Goal: Information Seeking & Learning: Learn about a topic

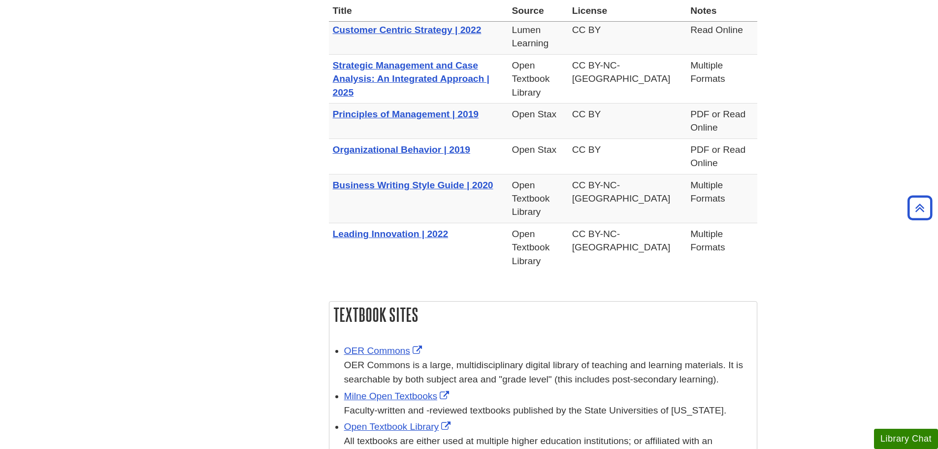
scroll to position [985, 0]
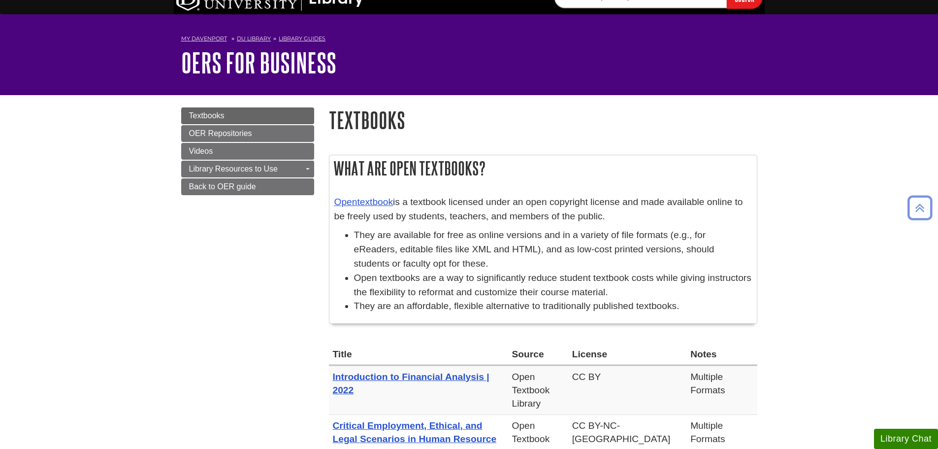
scroll to position [0, 0]
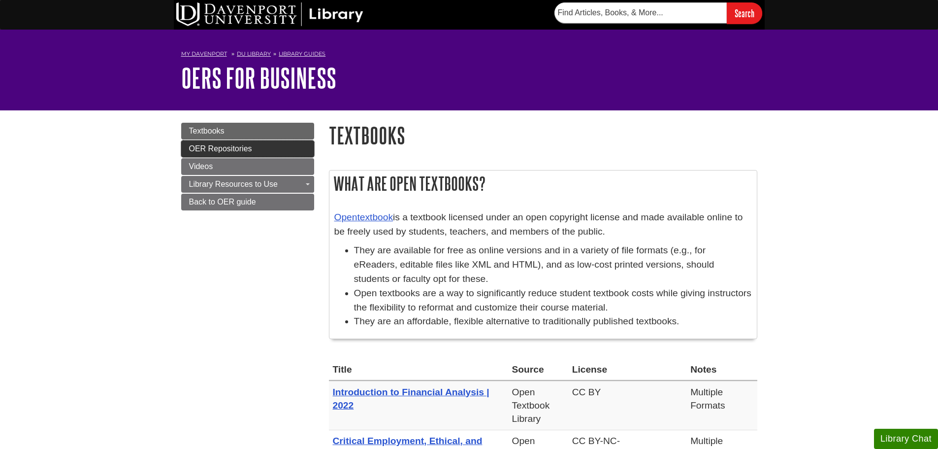
click at [213, 149] on span "OER Repositories" at bounding box center [220, 148] width 63 height 8
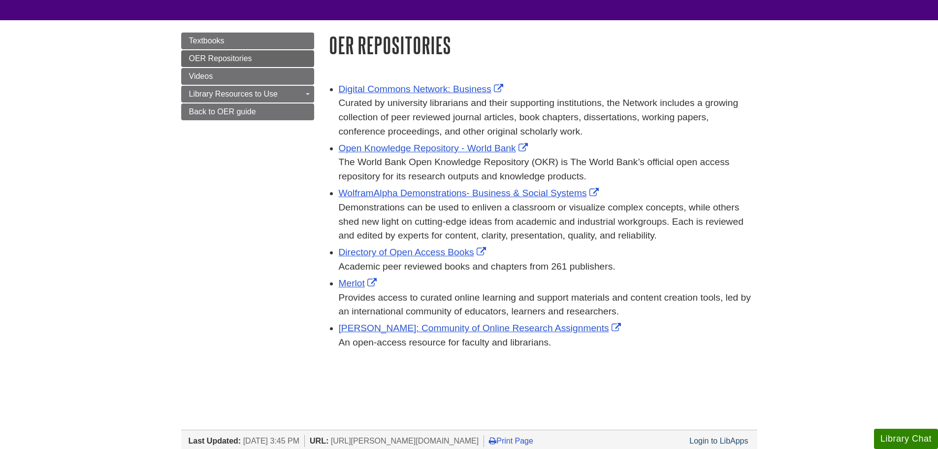
scroll to position [98, 0]
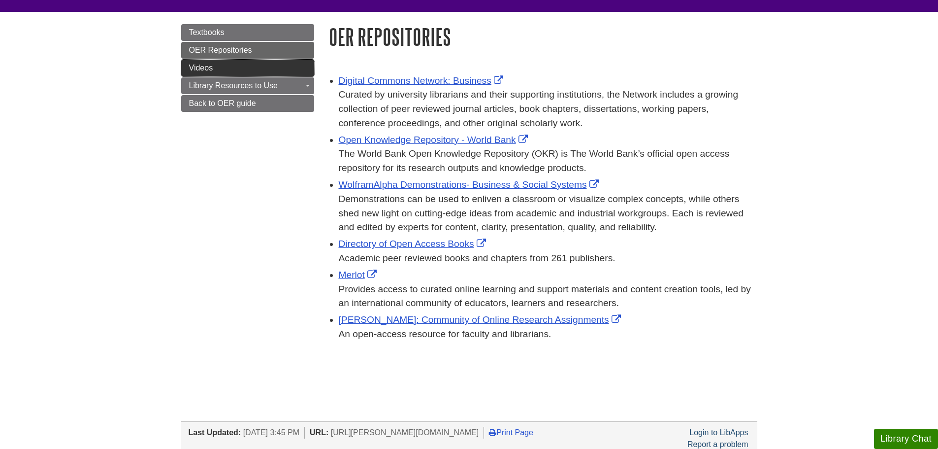
click at [281, 72] on link "Videos" at bounding box center [247, 68] width 133 height 17
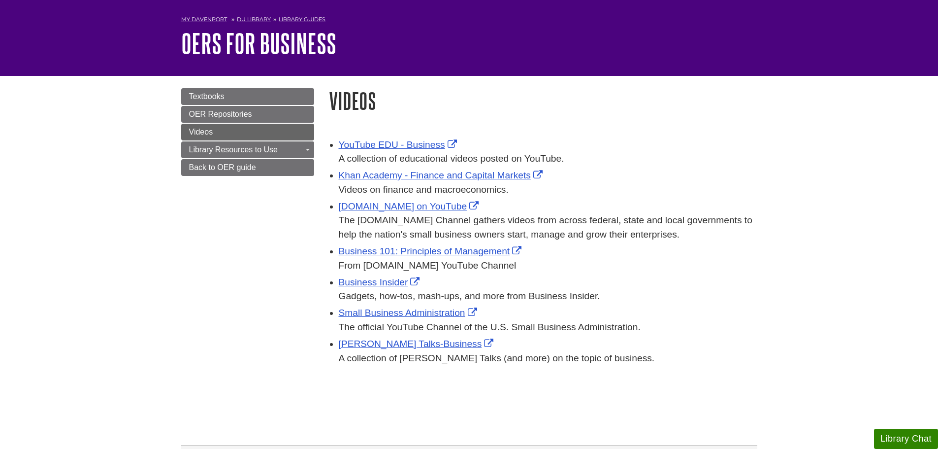
scroll to position [49, 0]
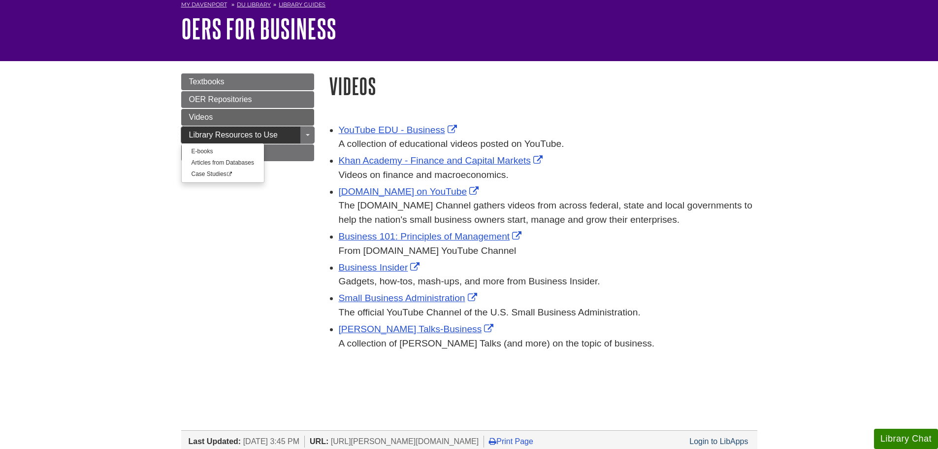
click at [184, 139] on link "Library Resources to Use" at bounding box center [247, 135] width 133 height 17
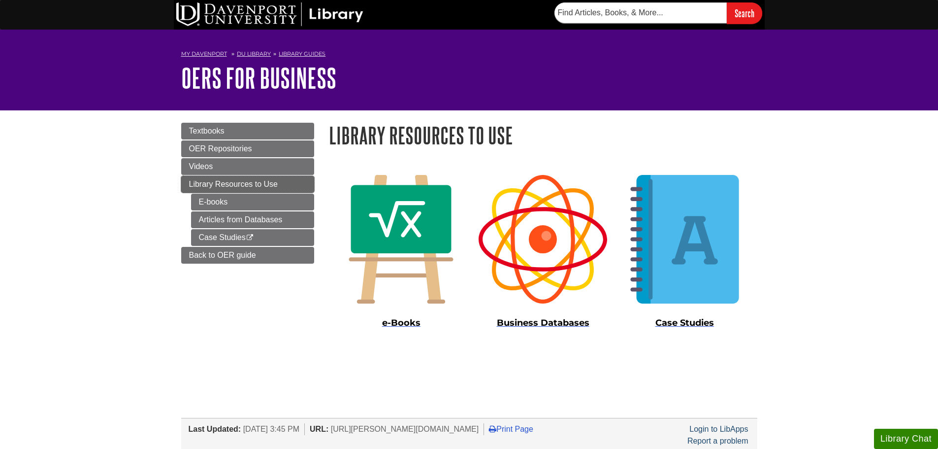
click at [182, 185] on link "Library Resources to Use" at bounding box center [247, 184] width 133 height 17
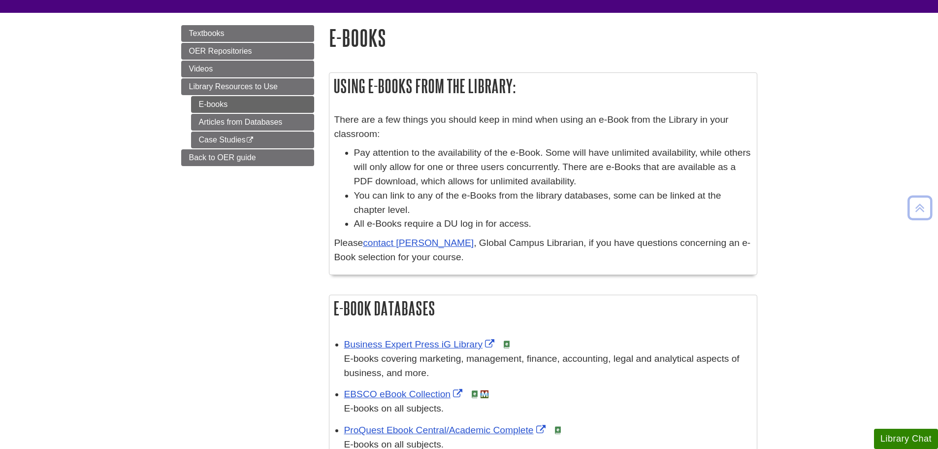
scroll to position [49, 0]
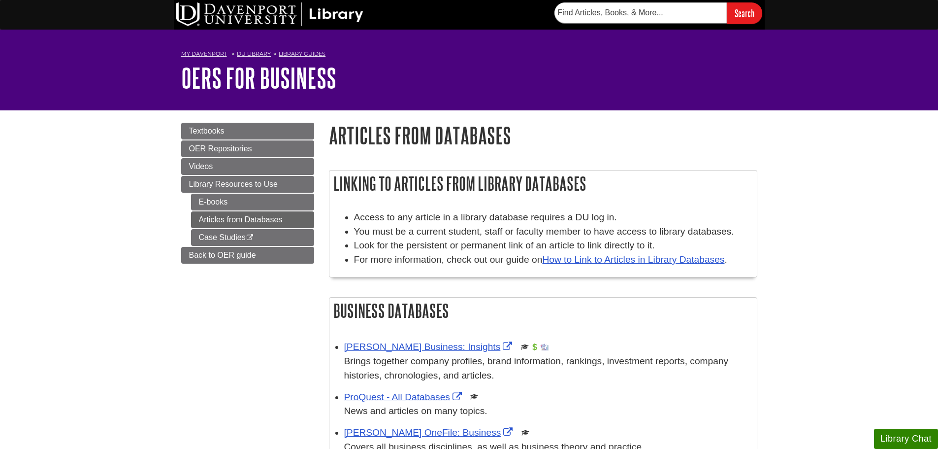
click at [864, 174] on body "Skip to Main Content Search My [PERSON_NAME] DU Library Library Guides Open Edu…" at bounding box center [469, 397] width 938 height 794
click at [275, 181] on span "Library Resources to Use" at bounding box center [233, 184] width 89 height 8
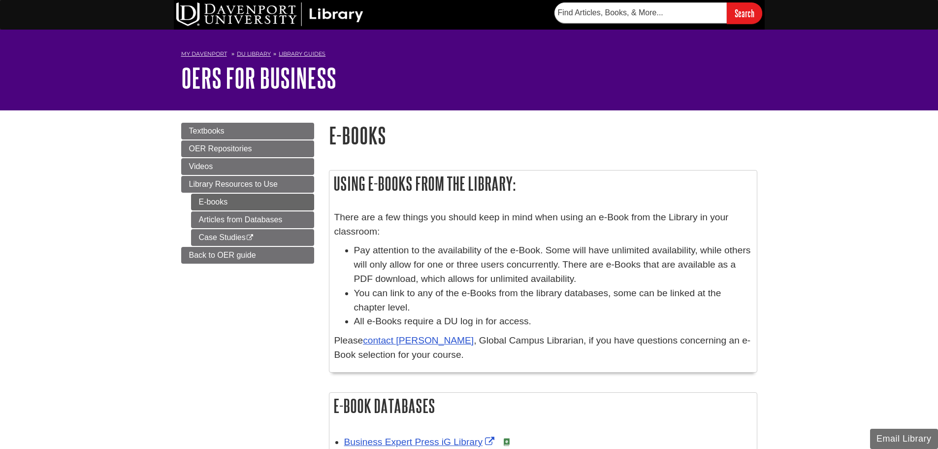
scroll to position [49, 0]
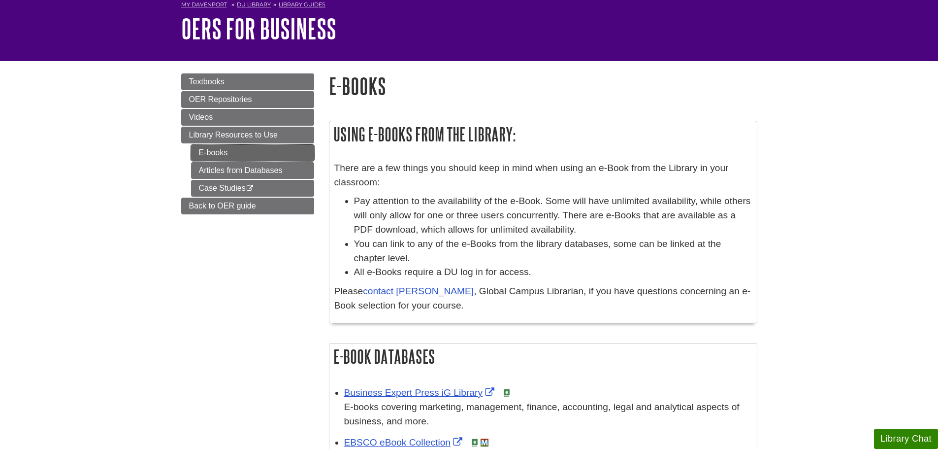
click at [200, 157] on link "E-books" at bounding box center [252, 152] width 123 height 17
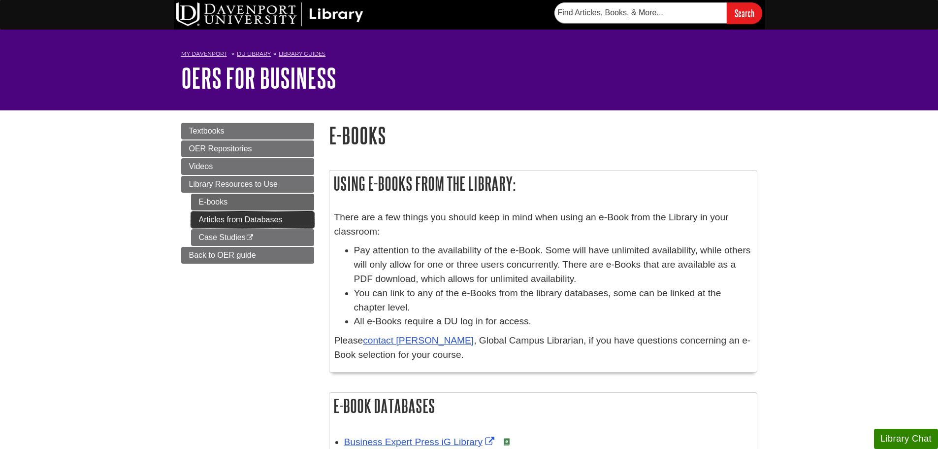
click at [208, 221] on link "Articles from Databases" at bounding box center [252, 219] width 123 height 17
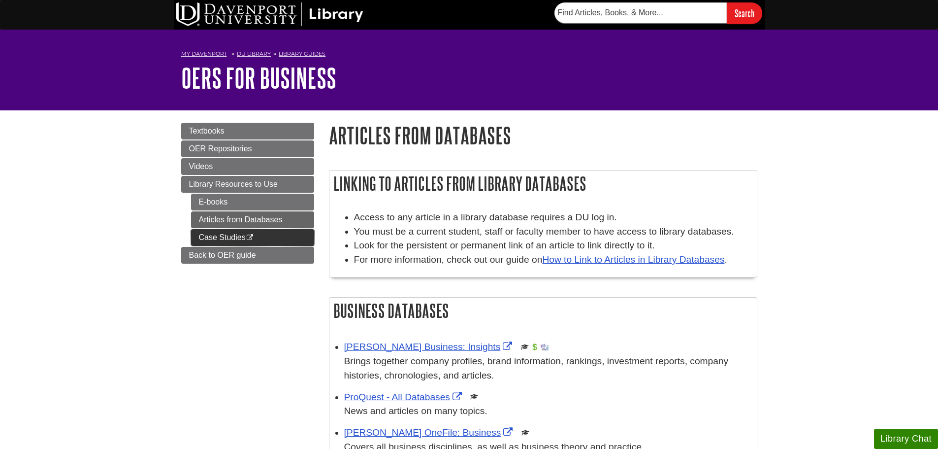
click at [204, 234] on link "Case Studies This link opens in a new window" at bounding box center [252, 237] width 123 height 17
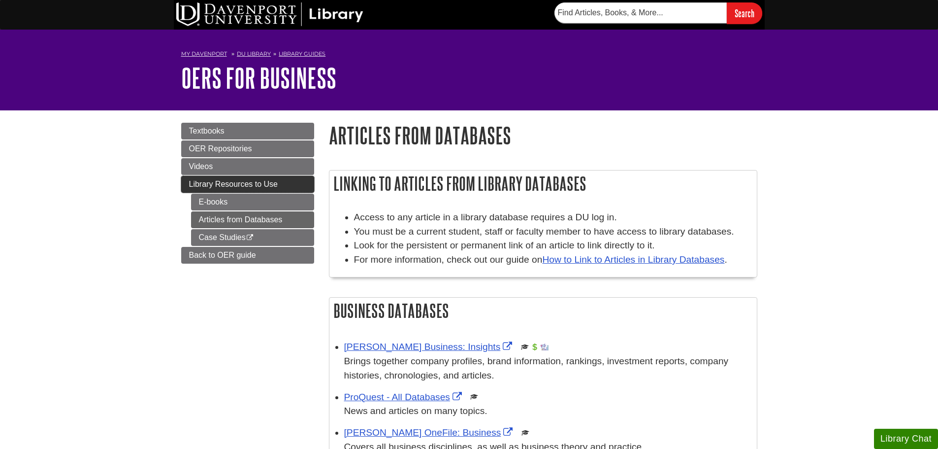
click at [296, 186] on link "Library Resources to Use" at bounding box center [247, 184] width 133 height 17
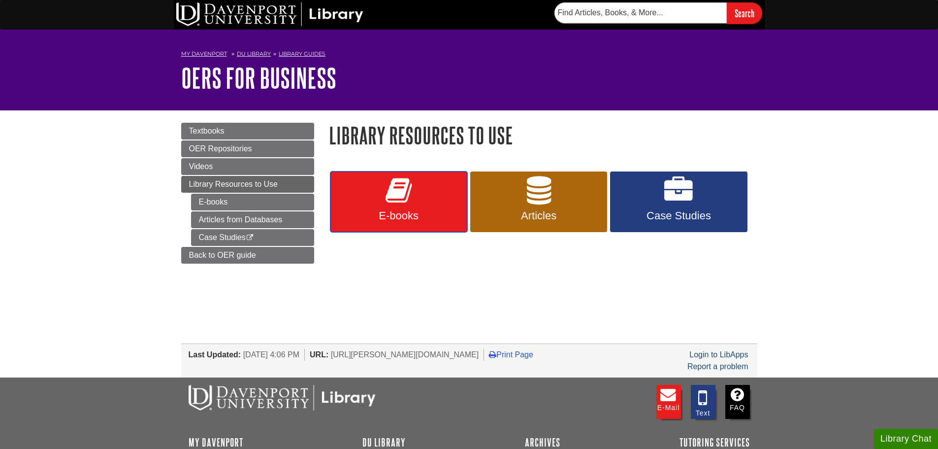
click at [394, 207] on link "E-books" at bounding box center [398, 201] width 137 height 61
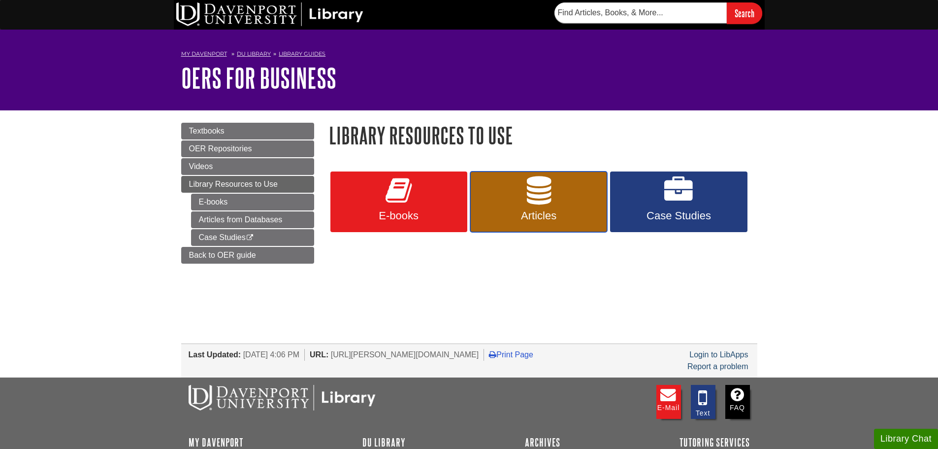
click at [493, 196] on link "Articles" at bounding box center [538, 201] width 137 height 61
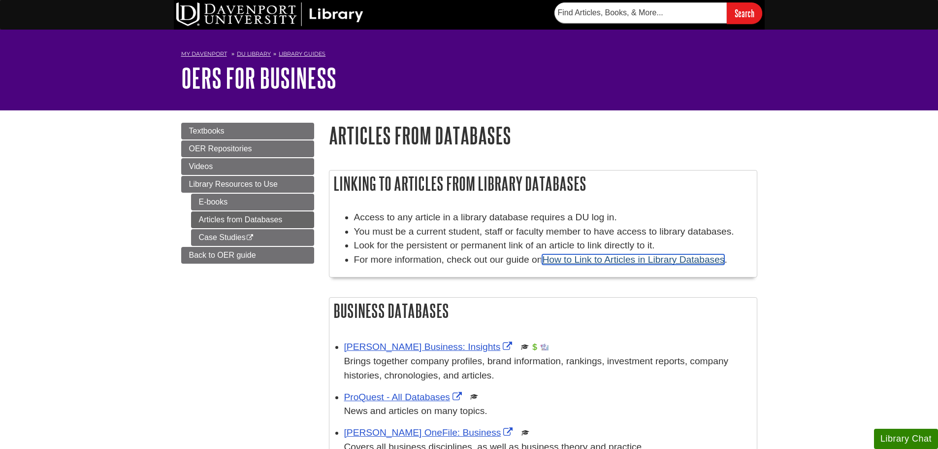
click at [713, 257] on link "How to Link to Articles in Library Databases" at bounding box center [633, 259] width 182 height 10
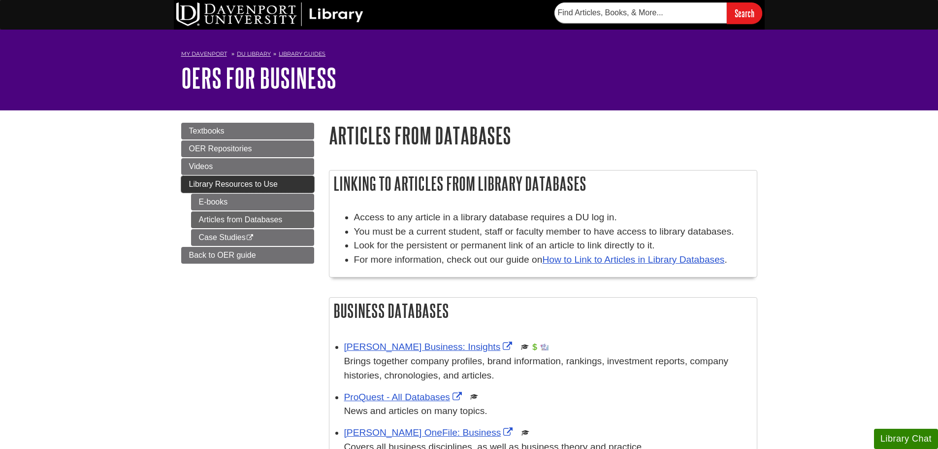
click at [202, 189] on link "Library Resources to Use" at bounding box center [247, 184] width 133 height 17
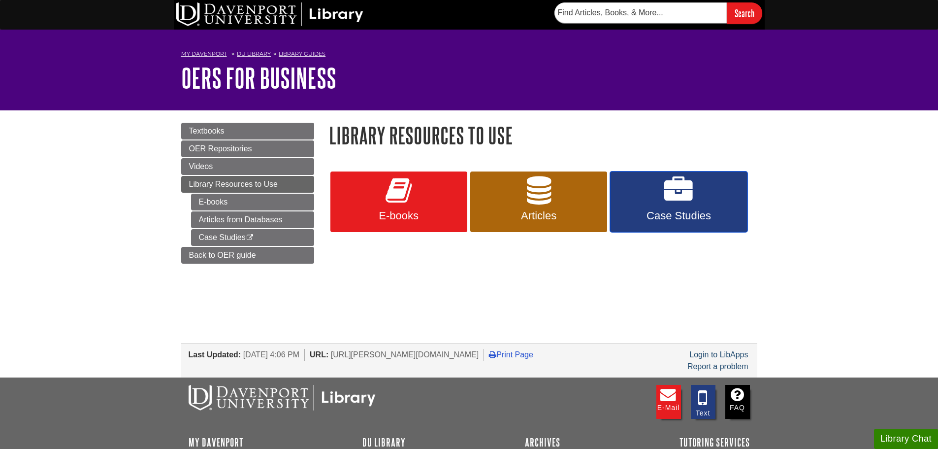
click at [713, 203] on link "Case Studies" at bounding box center [678, 201] width 137 height 61
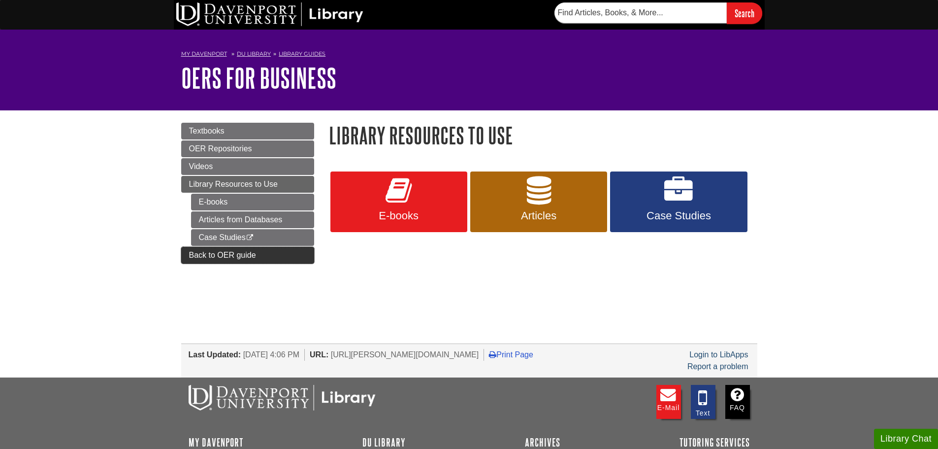
click at [239, 259] on link "Back to OER guide" at bounding box center [247, 255] width 133 height 17
click at [234, 257] on span "Back to OER guide" at bounding box center [222, 255] width 67 height 8
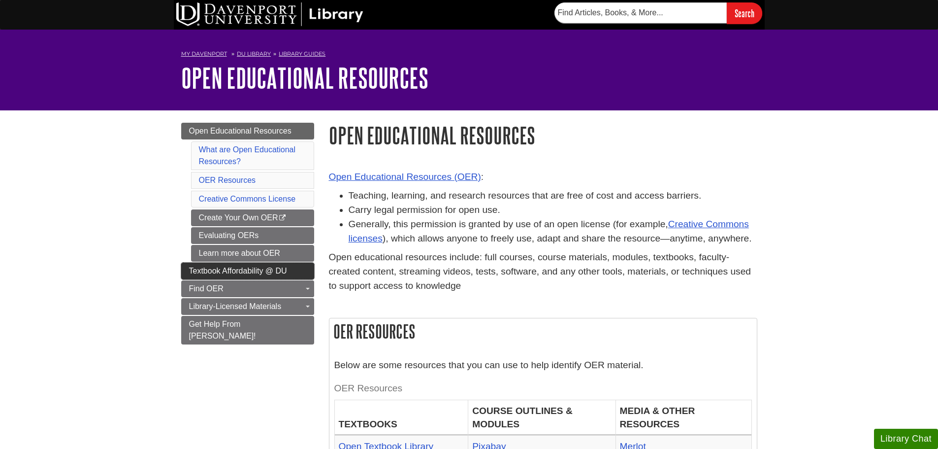
click at [207, 275] on link "Textbook Affordability @ DU" at bounding box center [247, 270] width 133 height 17
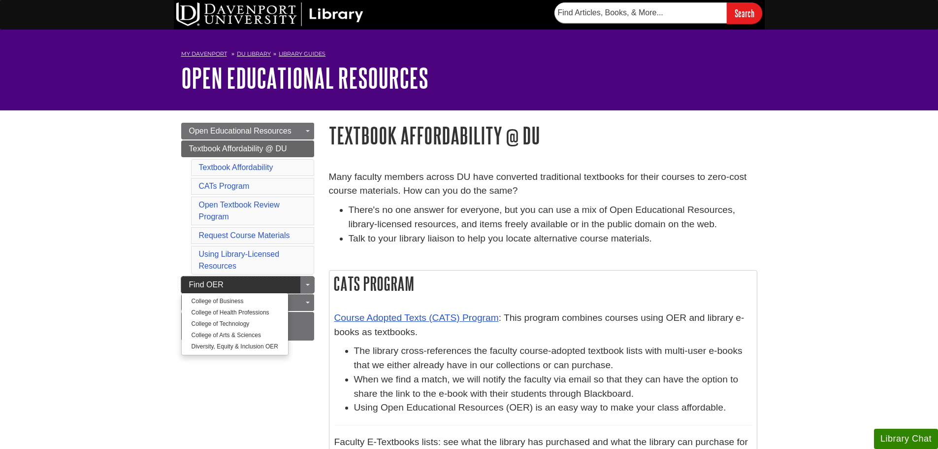
click at [195, 286] on span "Find OER" at bounding box center [206, 284] width 34 height 8
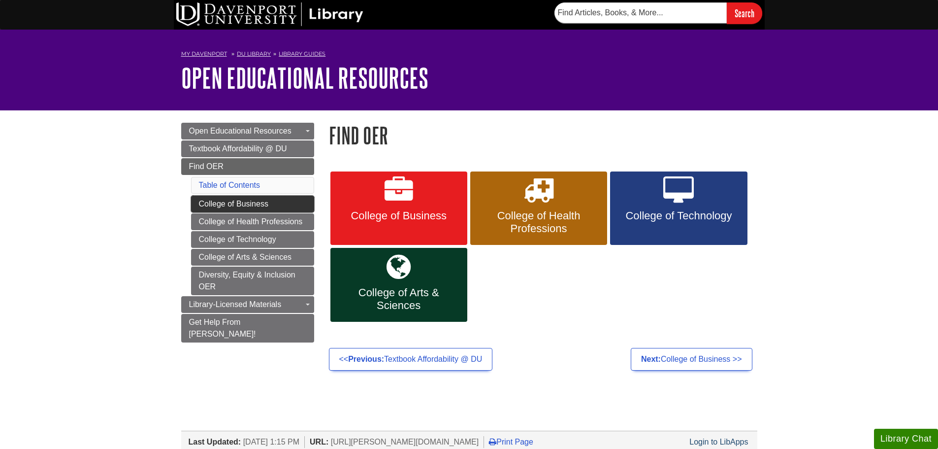
click at [247, 207] on link "College of Business" at bounding box center [252, 203] width 123 height 17
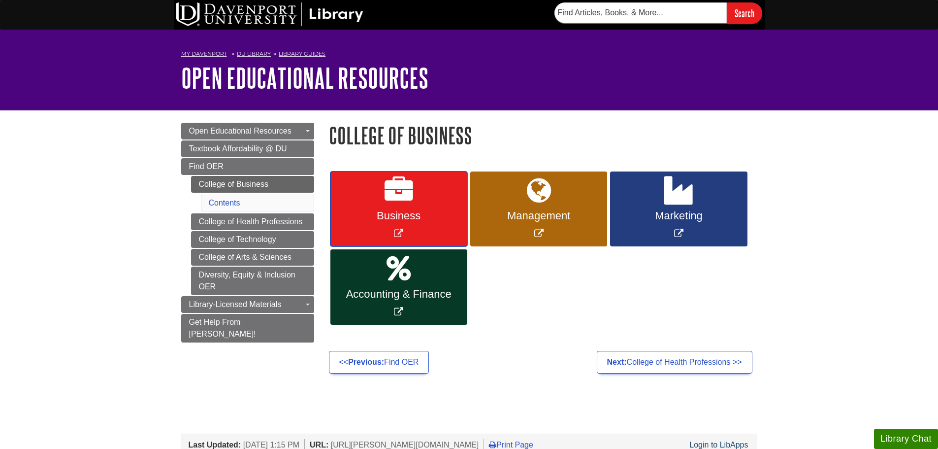
click at [423, 234] on link "Business" at bounding box center [398, 208] width 137 height 75
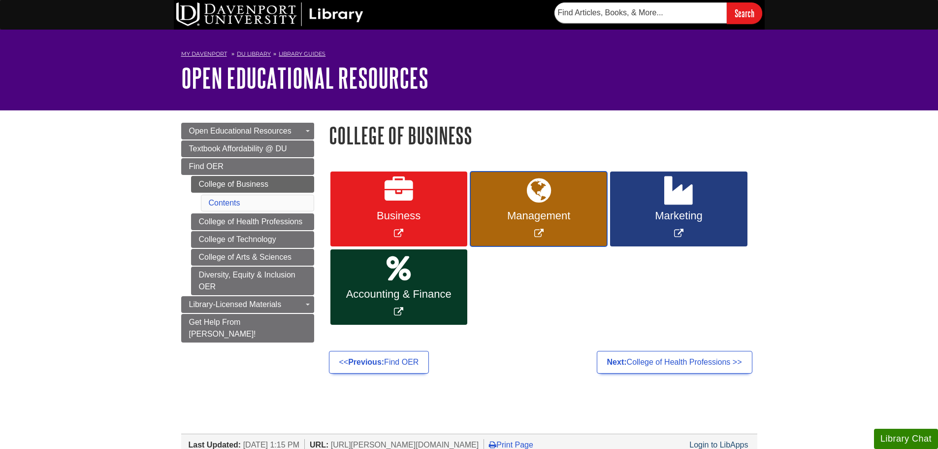
click at [496, 198] on link "Management" at bounding box center [538, 208] width 137 height 75
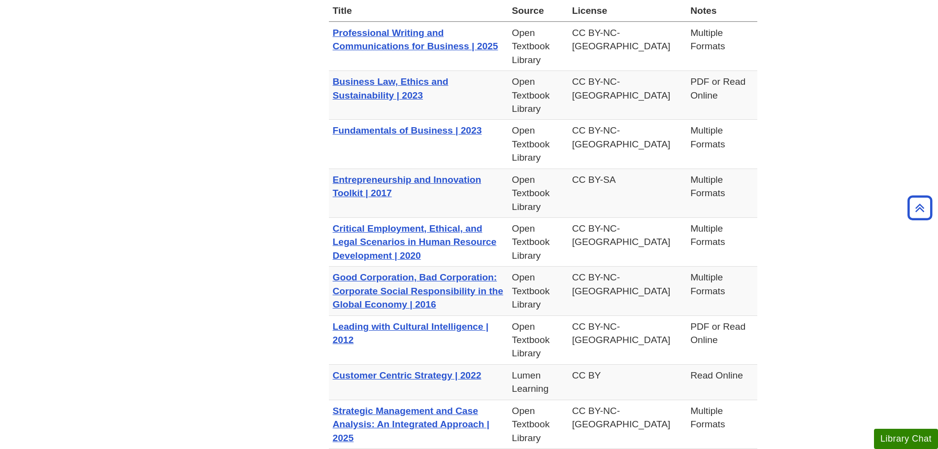
scroll to position [542, 0]
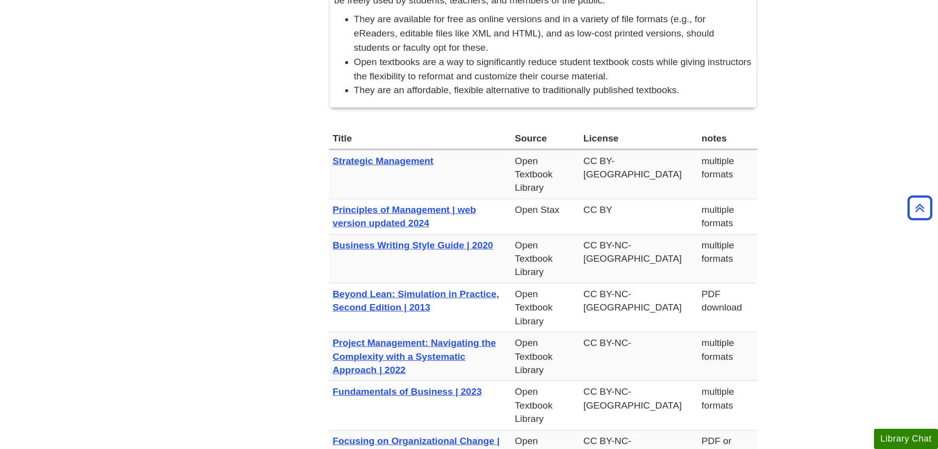
scroll to position [98, 0]
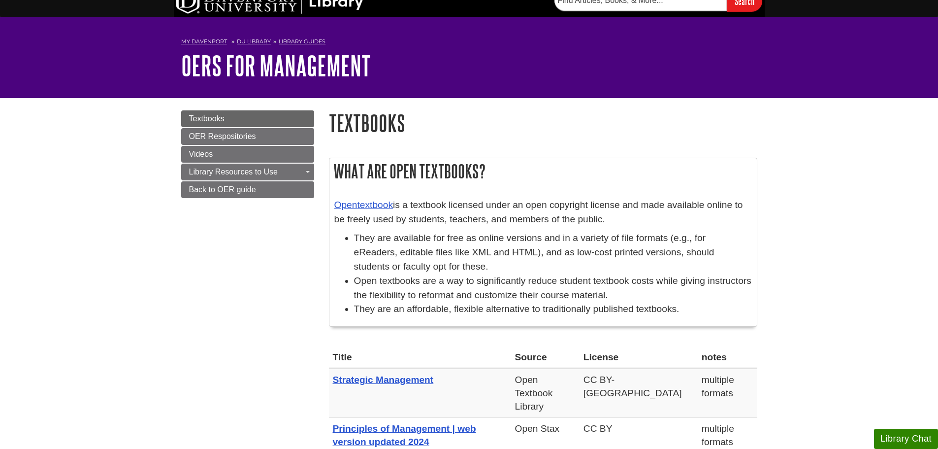
scroll to position [0, 0]
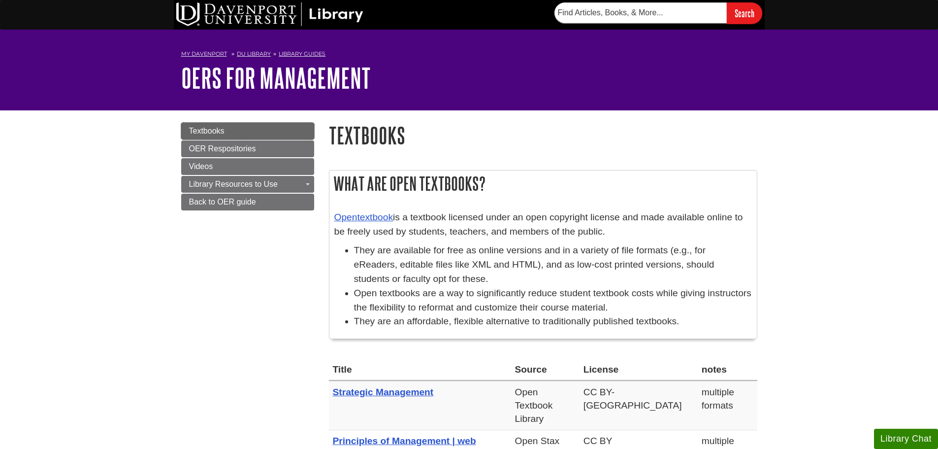
click at [255, 126] on link "Textbooks" at bounding box center [247, 131] width 133 height 17
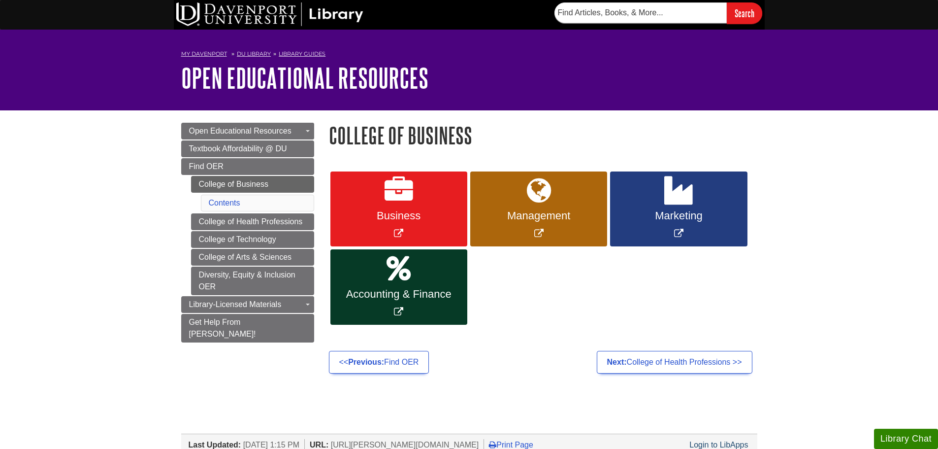
drag, startPoint x: 321, startPoint y: 208, endPoint x: 339, endPoint y: 204, distance: 18.2
click at [321, 208] on div "Business Management Marketing Accounting & Finance" at bounding box center [542, 253] width 443 height 186
click at [346, 204] on link "Business" at bounding box center [398, 208] width 137 height 75
click at [656, 200] on link "Marketing" at bounding box center [678, 208] width 137 height 75
click at [214, 342] on link "Case Studies This link opens in a new window" at bounding box center [221, 343] width 78 height 11
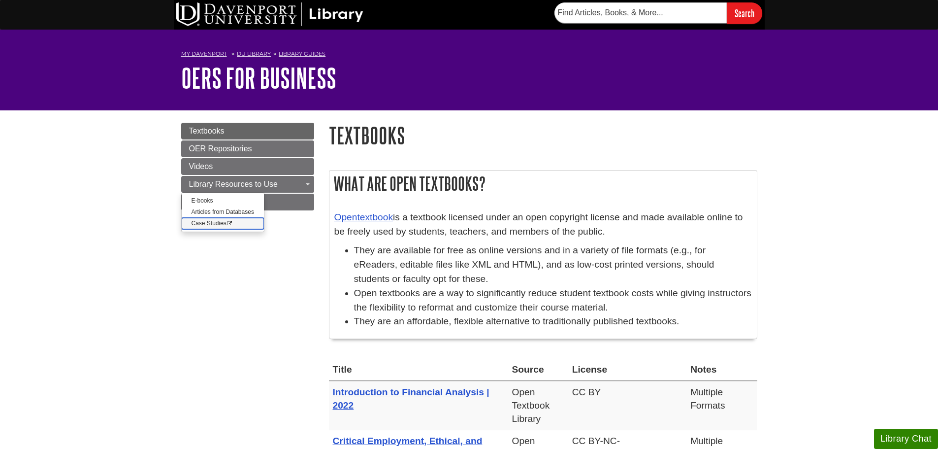
click at [199, 221] on link "Case Studies This link opens in a new window" at bounding box center [223, 223] width 82 height 11
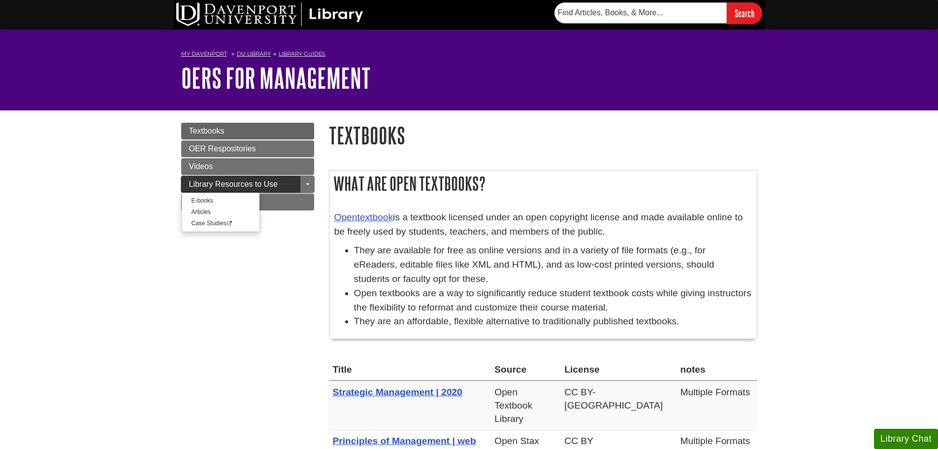
click at [211, 181] on span "Library Resources to Use" at bounding box center [233, 184] width 89 height 8
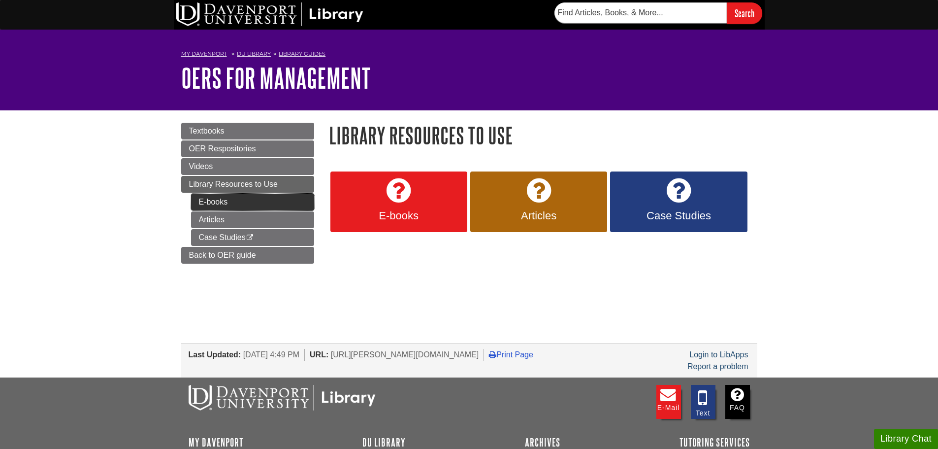
click at [213, 202] on link "E-books" at bounding box center [252, 201] width 123 height 17
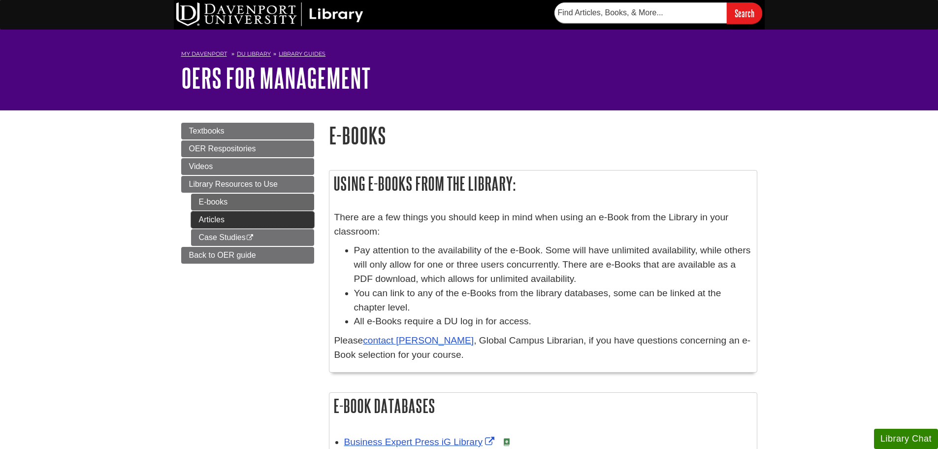
click at [227, 224] on link "Articles" at bounding box center [252, 219] width 123 height 17
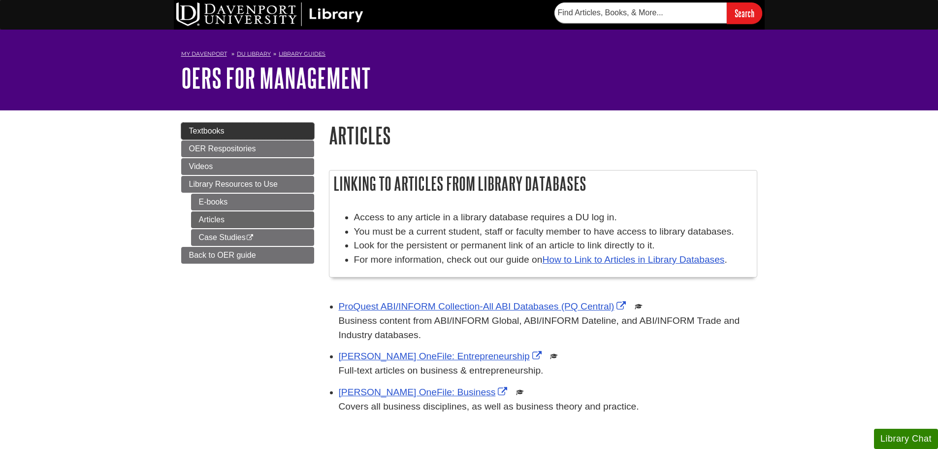
click at [193, 136] on link "Textbooks" at bounding box center [247, 131] width 133 height 17
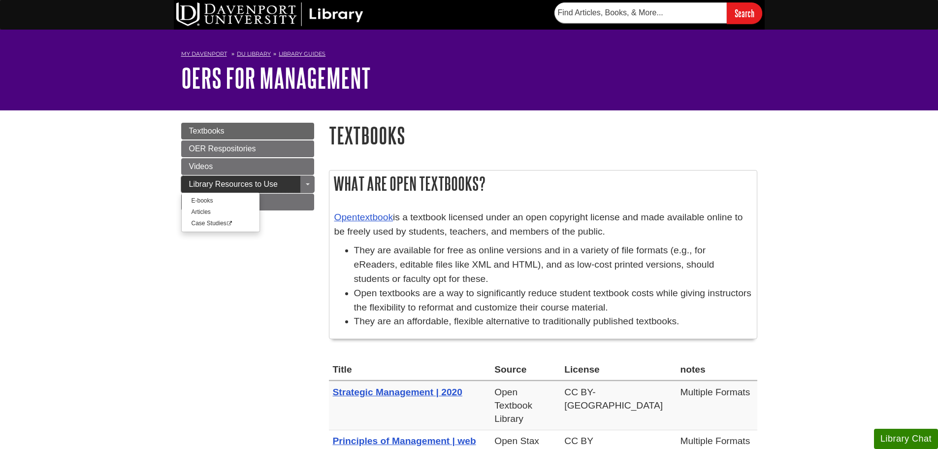
click at [189, 181] on span "Library Resources to Use" at bounding box center [233, 184] width 89 height 8
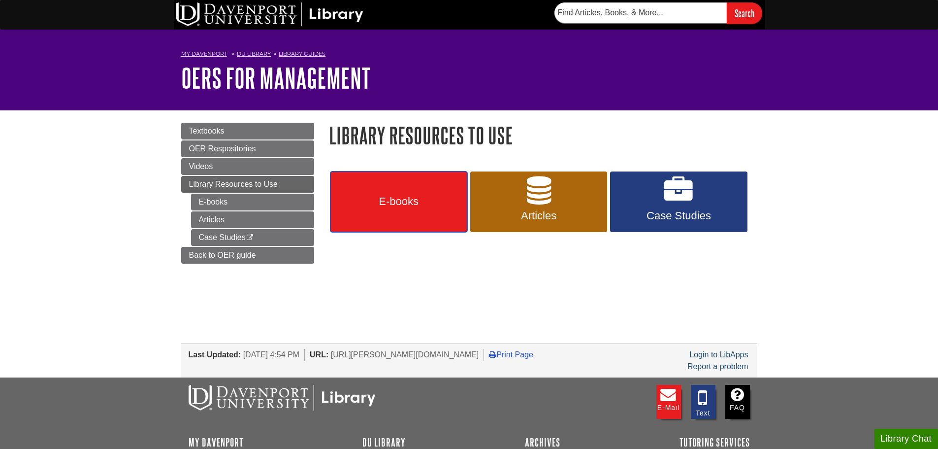
click at [432, 197] on span "E-books" at bounding box center [399, 201] width 122 height 13
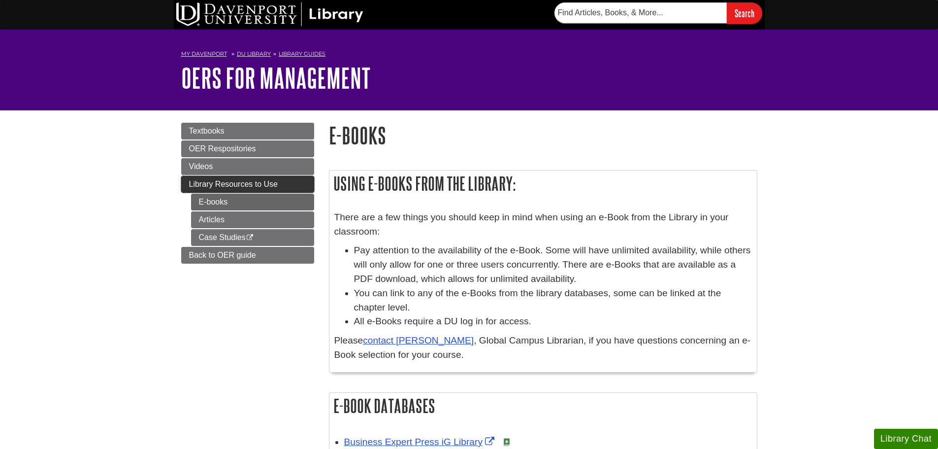
click at [186, 183] on link "Library Resources to Use" at bounding box center [247, 184] width 133 height 17
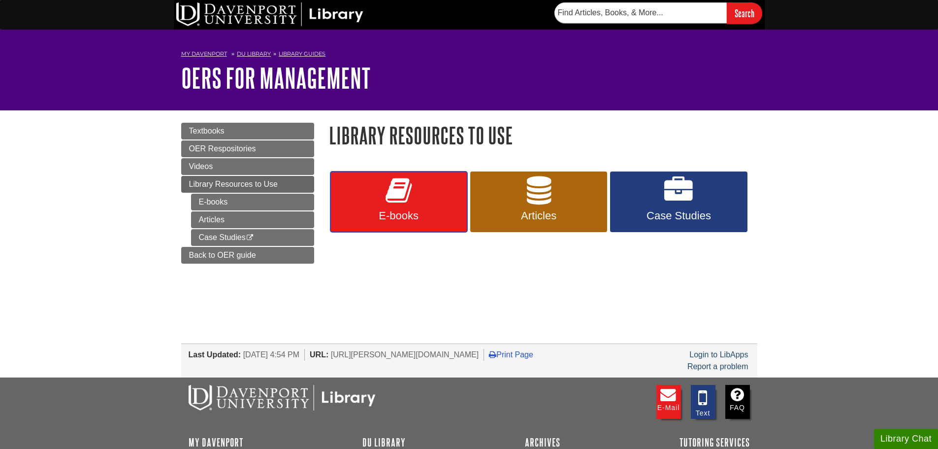
click at [422, 209] on span "E-books" at bounding box center [399, 215] width 122 height 13
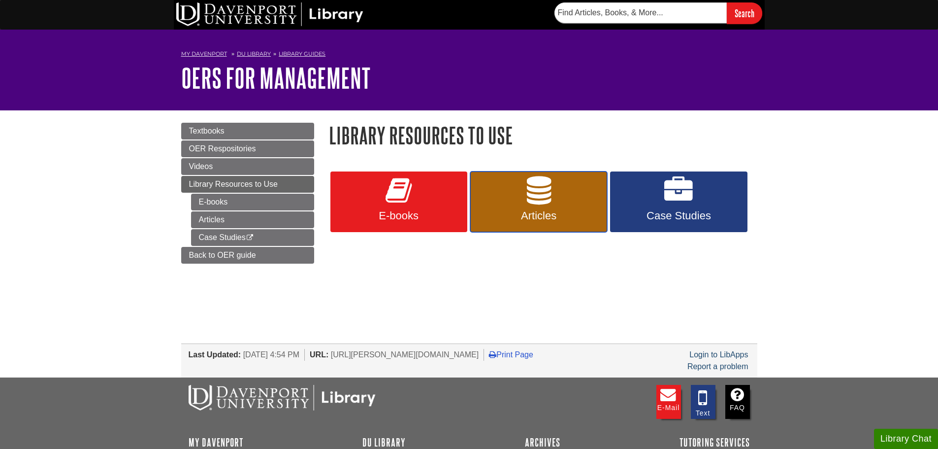
click at [503, 197] on link "Articles" at bounding box center [538, 201] width 137 height 61
click at [681, 201] on icon at bounding box center [678, 190] width 29 height 29
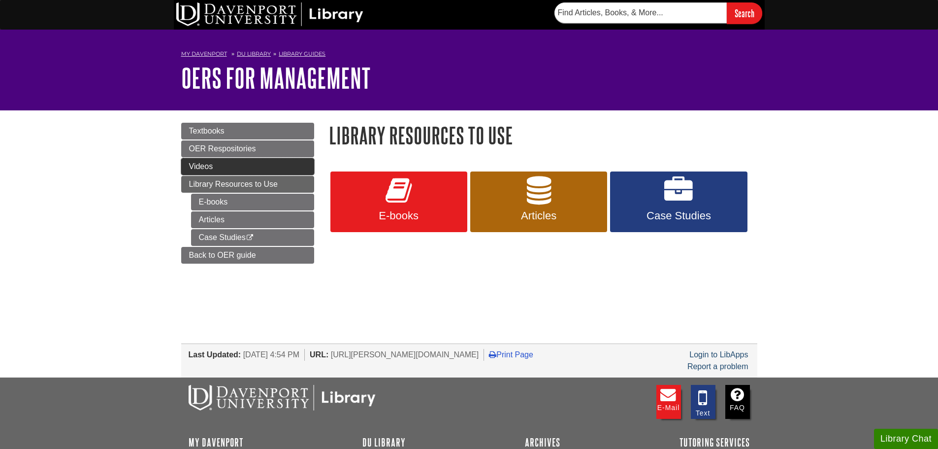
click at [191, 165] on span "Videos" at bounding box center [201, 166] width 24 height 8
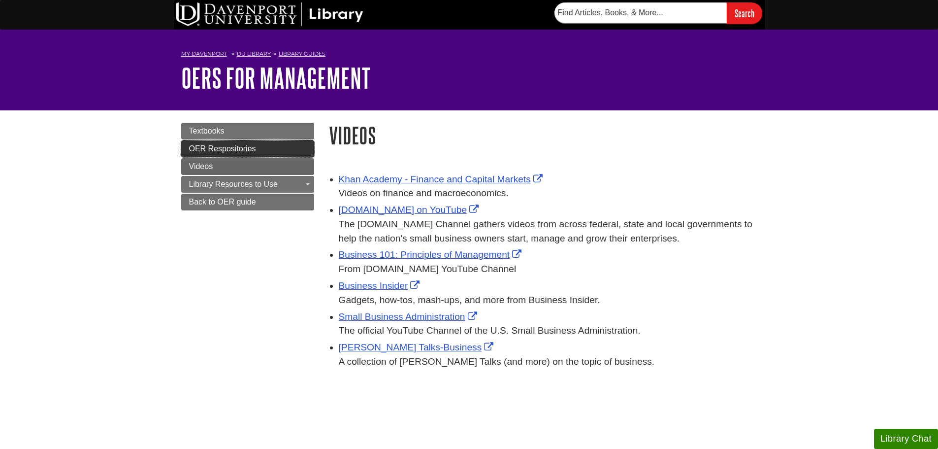
click at [193, 145] on span "OER Respositories" at bounding box center [222, 148] width 67 height 8
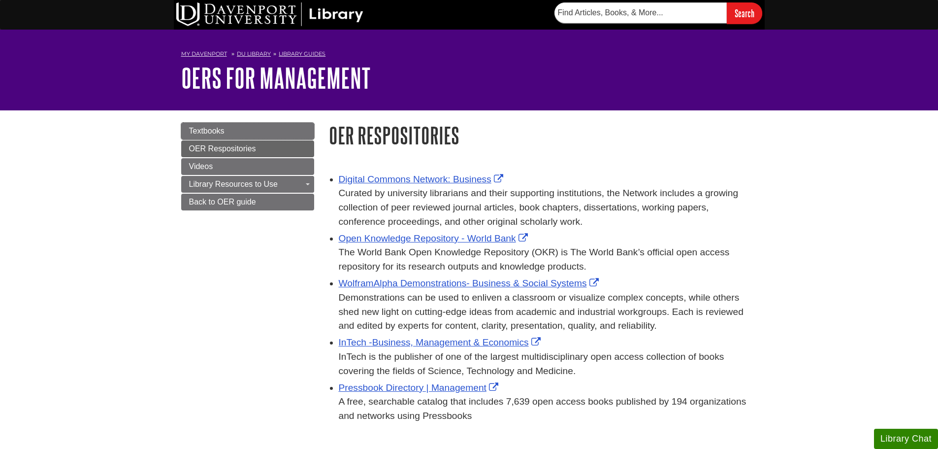
click at [198, 132] on span "Textbooks" at bounding box center [206, 131] width 35 height 8
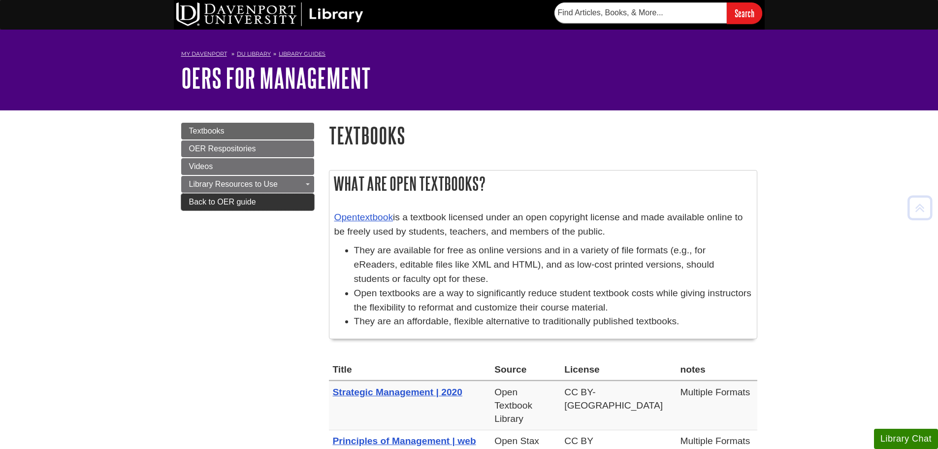
click at [196, 200] on span "Back to OER guide" at bounding box center [222, 201] width 67 height 8
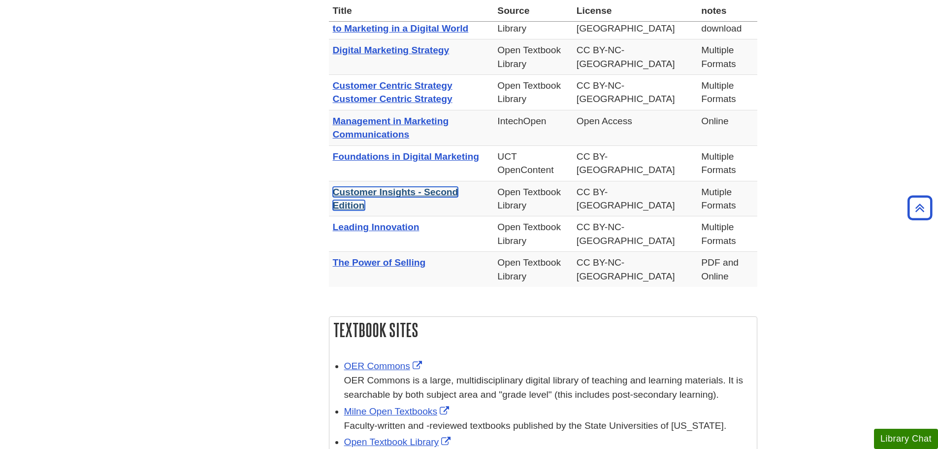
scroll to position [443, 0]
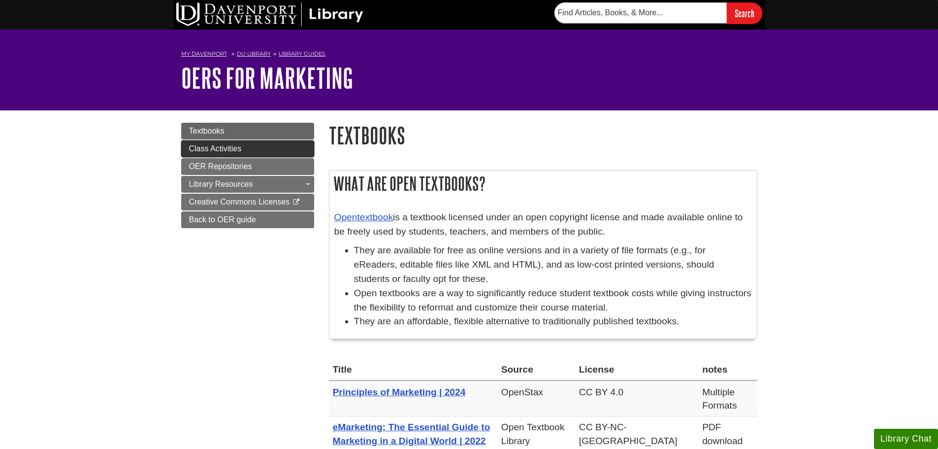
click at [238, 146] on span "Class Activities" at bounding box center [215, 148] width 53 height 8
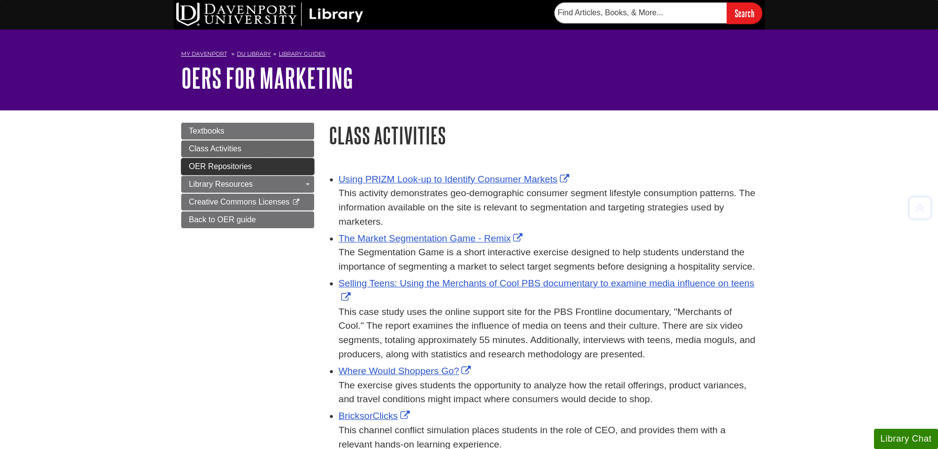
click at [247, 170] on link "OER Repositories" at bounding box center [247, 166] width 133 height 17
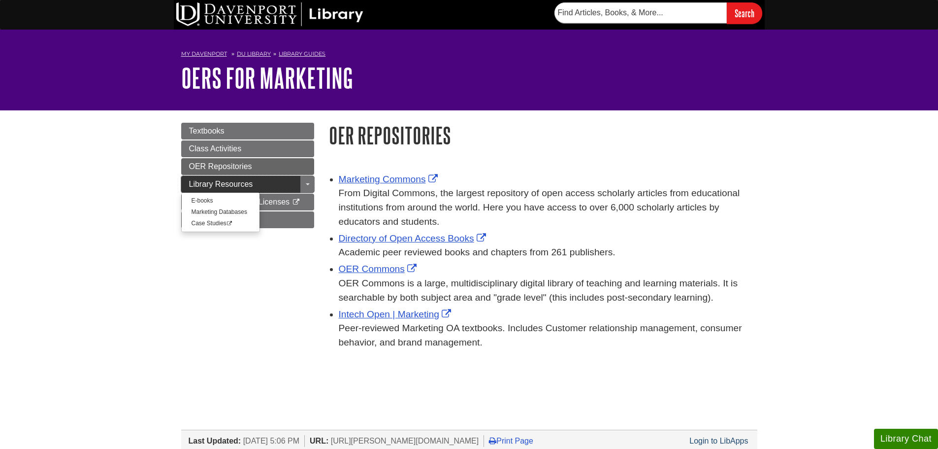
click at [211, 184] on span "Library Resources" at bounding box center [221, 184] width 64 height 8
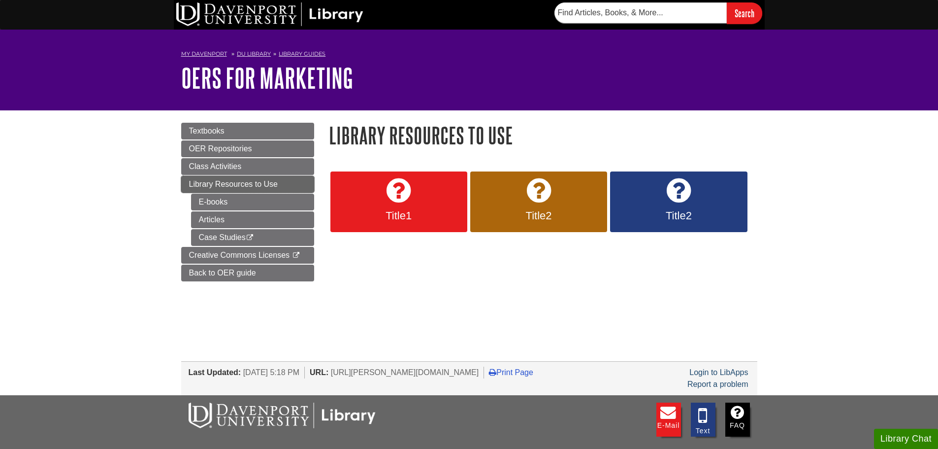
click at [291, 184] on link "Library Resources to Use" at bounding box center [247, 184] width 133 height 17
click at [194, 128] on span "Textbooks" at bounding box center [206, 131] width 35 height 8
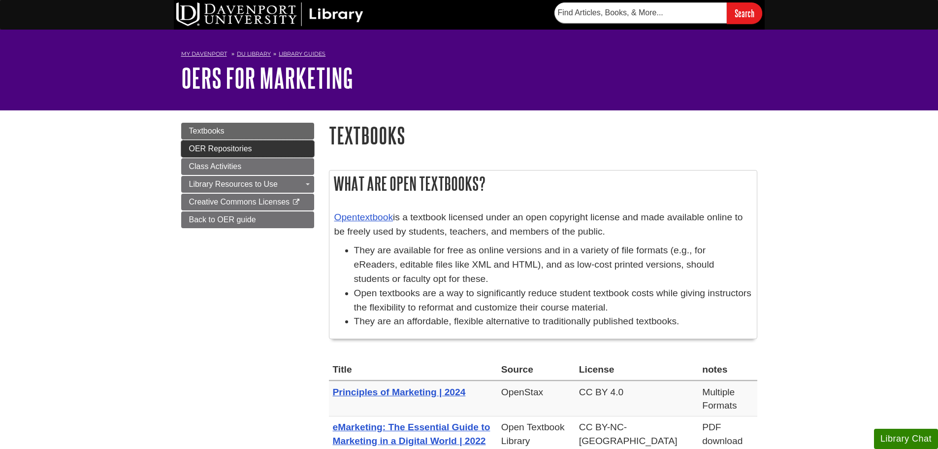
click at [189, 147] on span "OER Repositories" at bounding box center [220, 148] width 63 height 8
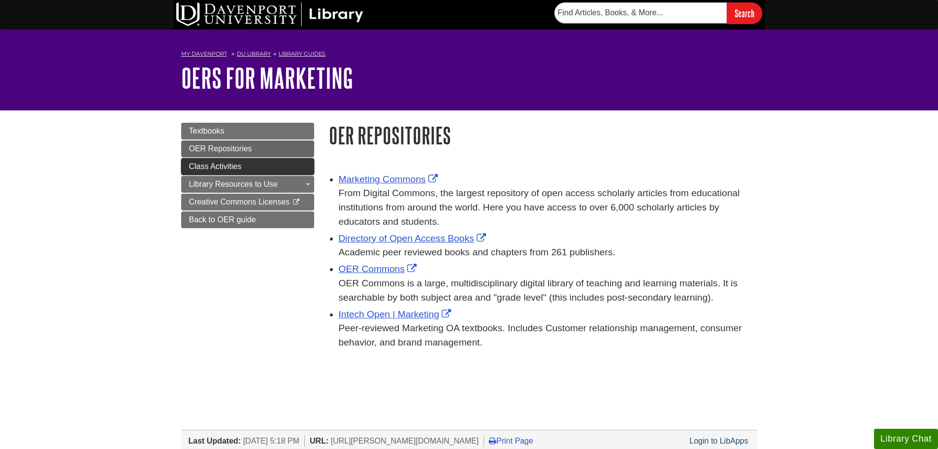
click at [193, 164] on span "Class Activities" at bounding box center [215, 166] width 53 height 8
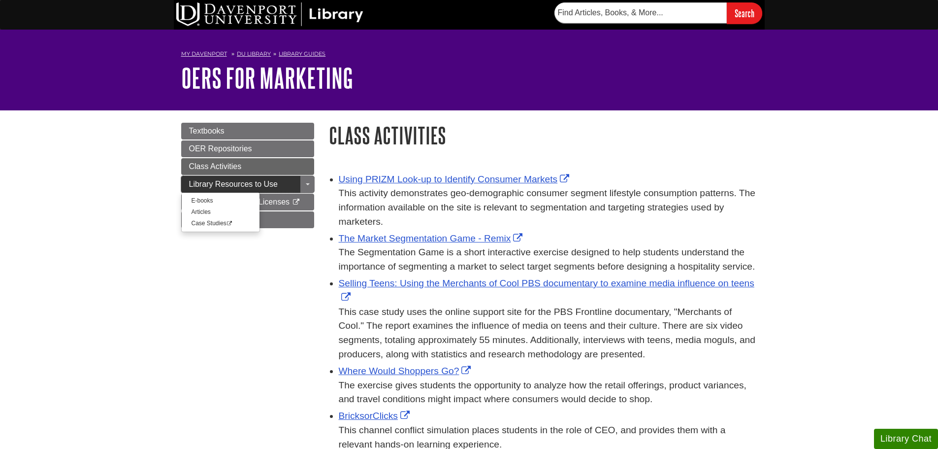
click at [185, 180] on link "Library Resources to Use" at bounding box center [247, 184] width 133 height 17
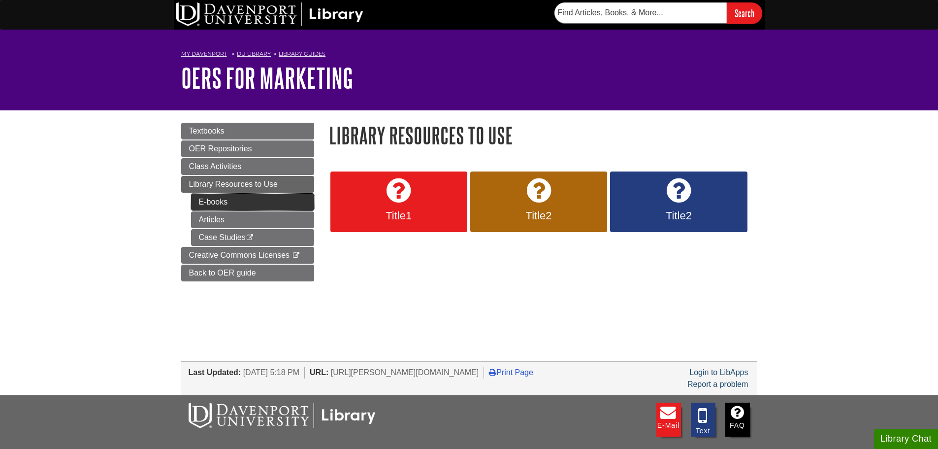
click at [250, 206] on link "E-books" at bounding box center [252, 201] width 123 height 17
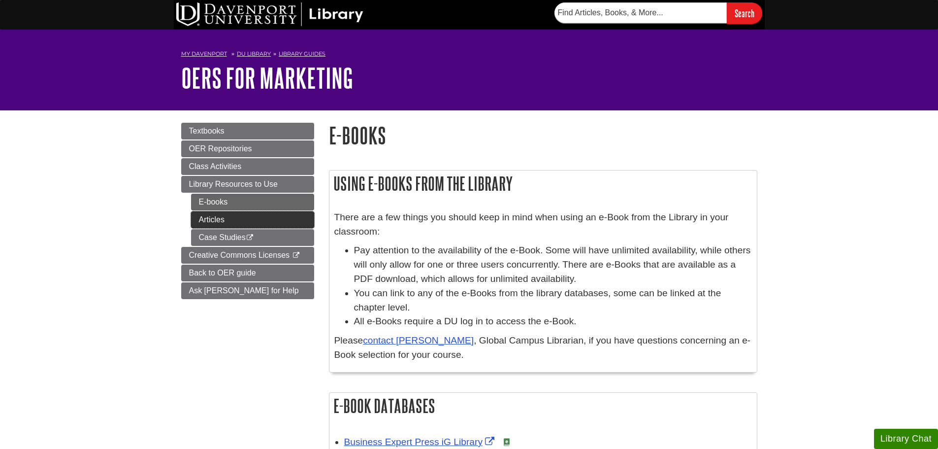
click at [307, 212] on link "Articles" at bounding box center [252, 219] width 123 height 17
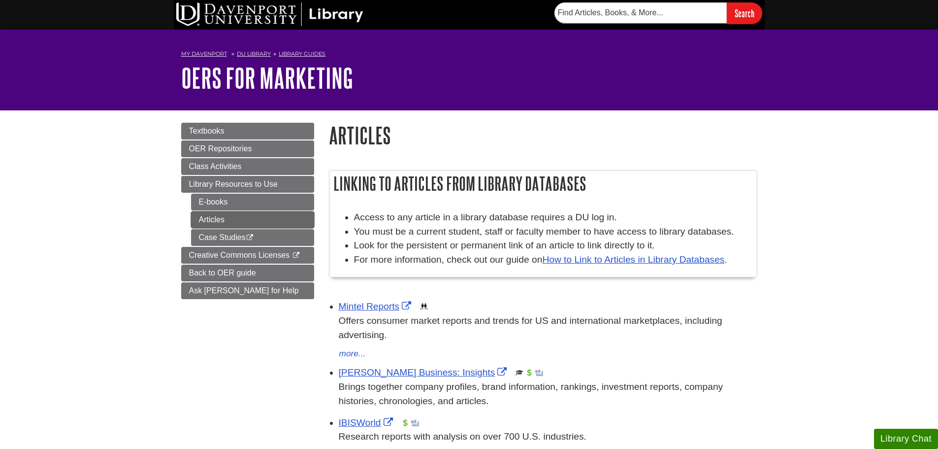
click at [207, 212] on link "Articles" at bounding box center [252, 219] width 123 height 17
click at [212, 215] on link "Articles" at bounding box center [252, 219] width 123 height 17
click at [207, 184] on span "Library Resources to Use" at bounding box center [233, 184] width 89 height 8
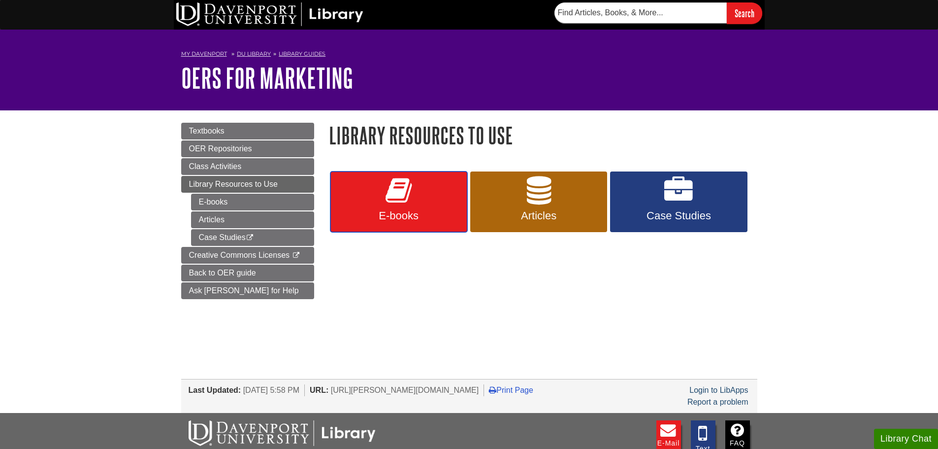
click at [449, 213] on span "E-books" at bounding box center [399, 215] width 122 height 13
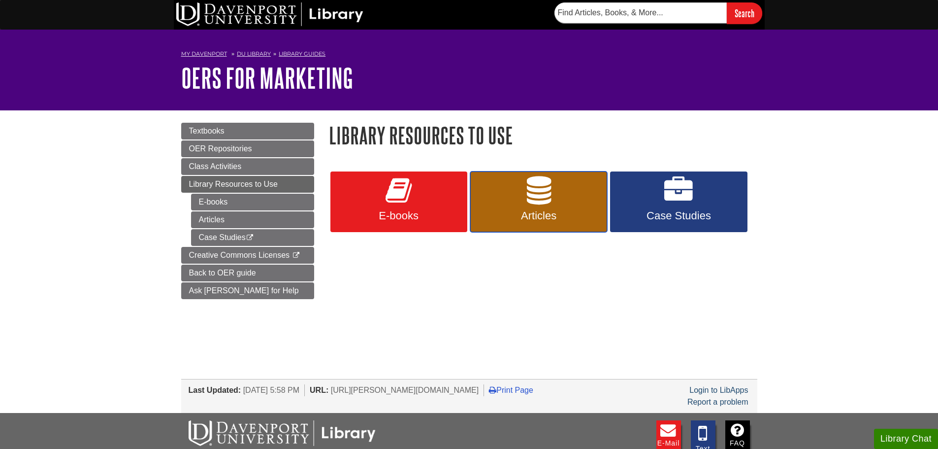
click at [514, 195] on link "Articles" at bounding box center [538, 201] width 137 height 61
click at [705, 212] on span "Case Studies" at bounding box center [678, 215] width 122 height 13
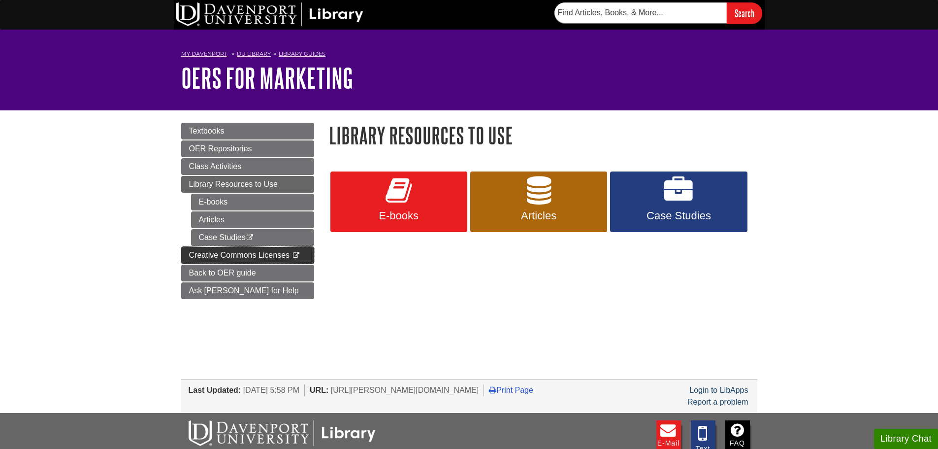
click at [192, 254] on span "Creative Commons Licenses" at bounding box center [239, 255] width 101 height 8
click at [184, 274] on link "Back to OER guide" at bounding box center [247, 272] width 133 height 17
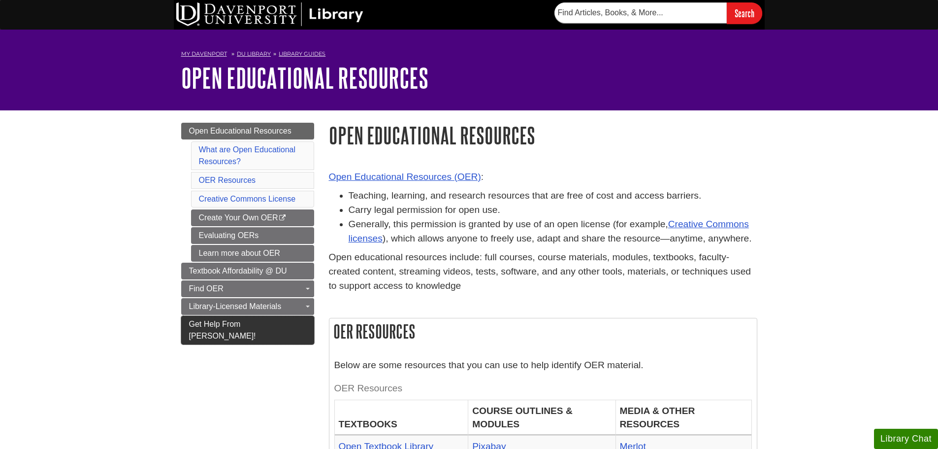
click at [288, 324] on link "Get Help From Emily!" at bounding box center [247, 330] width 133 height 29
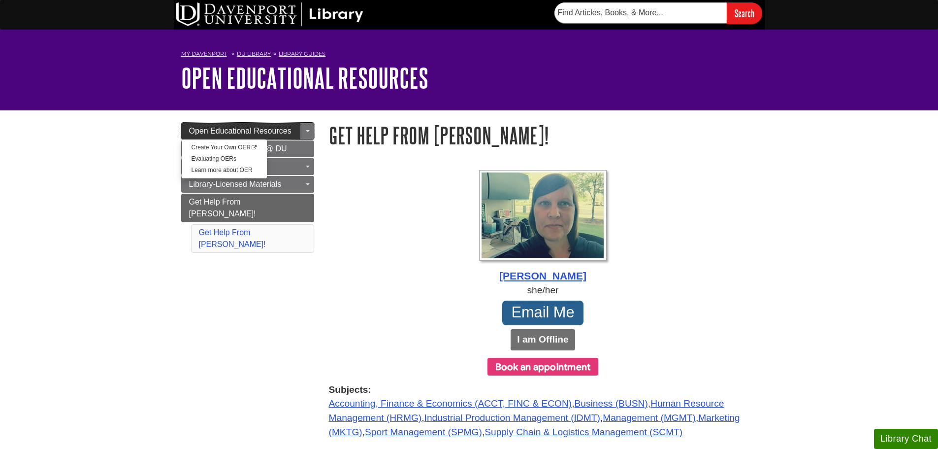
click at [232, 135] on link "Open Educational Resources" at bounding box center [247, 131] width 133 height 17
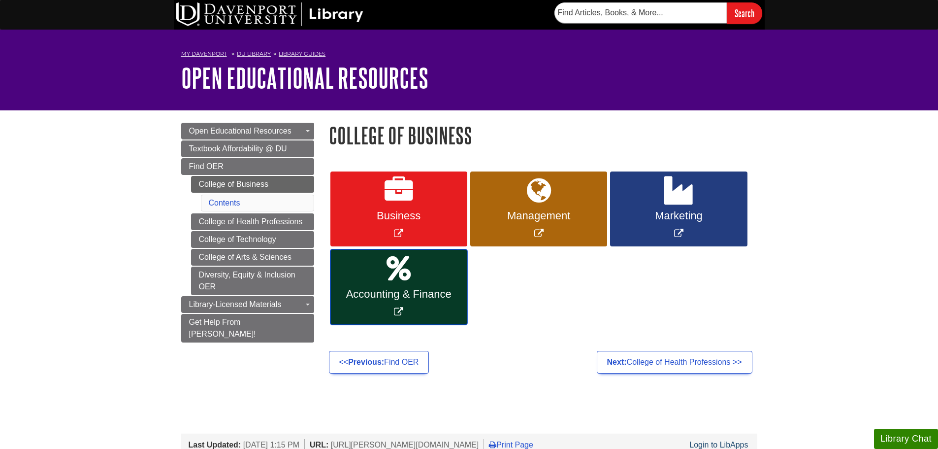
click at [405, 303] on link "Accounting & Finance" at bounding box center [398, 286] width 137 height 75
click at [426, 230] on link "Business" at bounding box center [398, 208] width 137 height 75
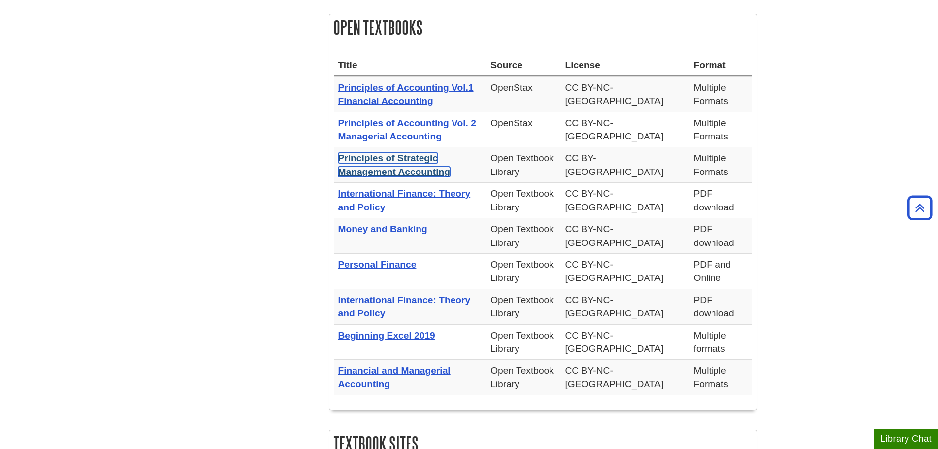
scroll to position [394, 0]
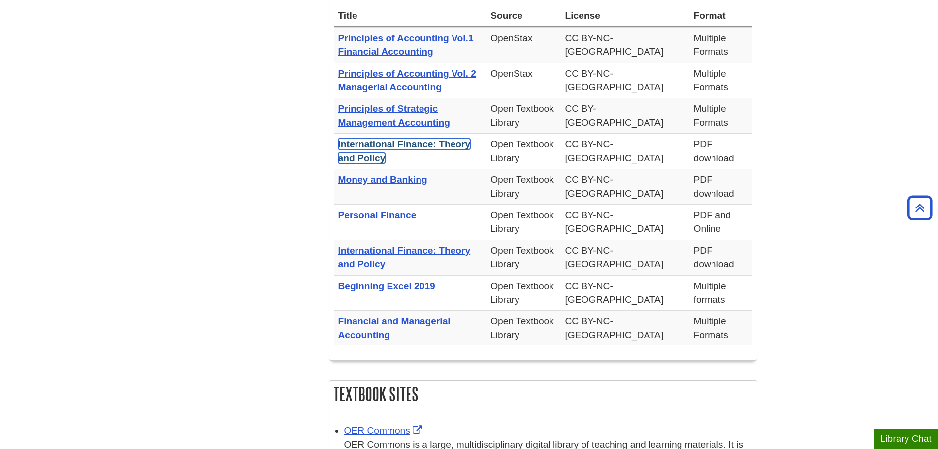
drag, startPoint x: 465, startPoint y: 140, endPoint x: 446, endPoint y: 148, distance: 21.0
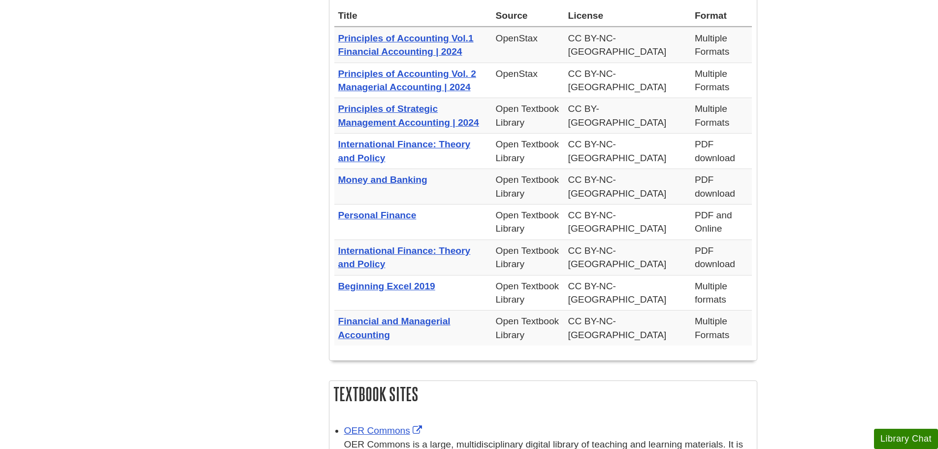
scroll to position [394, 0]
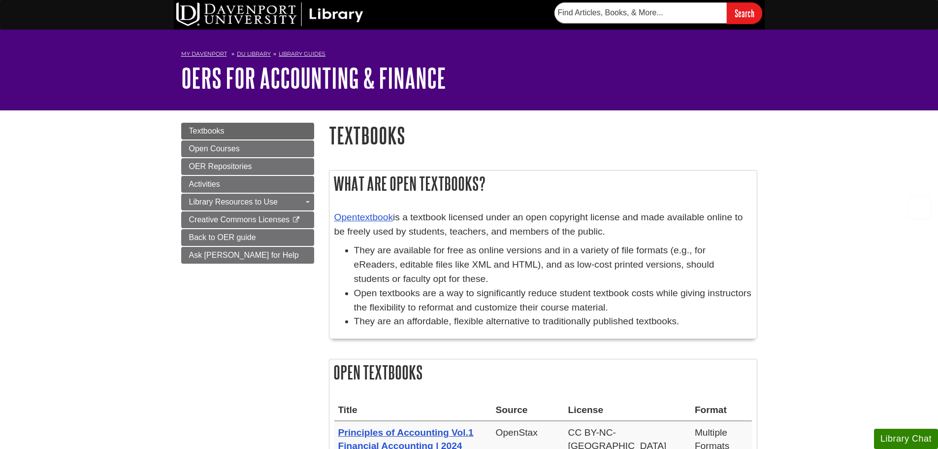
scroll to position [394, 0]
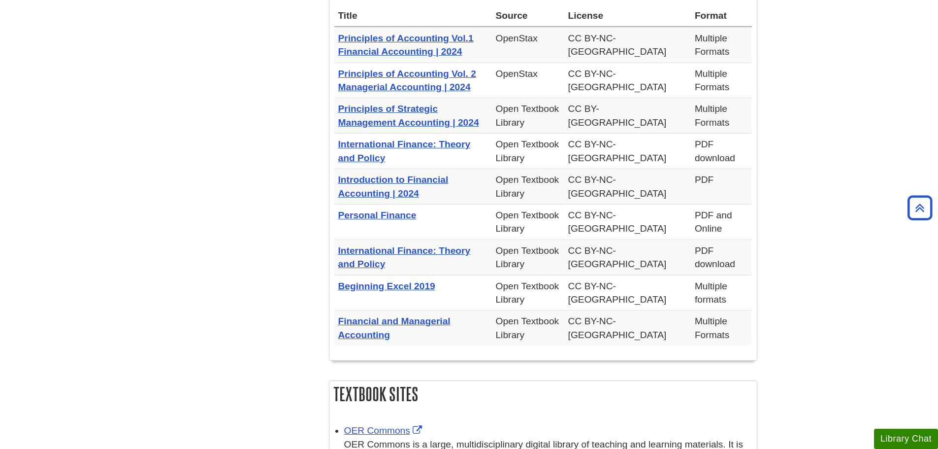
click at [830, 155] on body "Skip to Main Content Search My [PERSON_NAME] DU Library Library Guides Open Edu…" at bounding box center [469, 279] width 938 height 1347
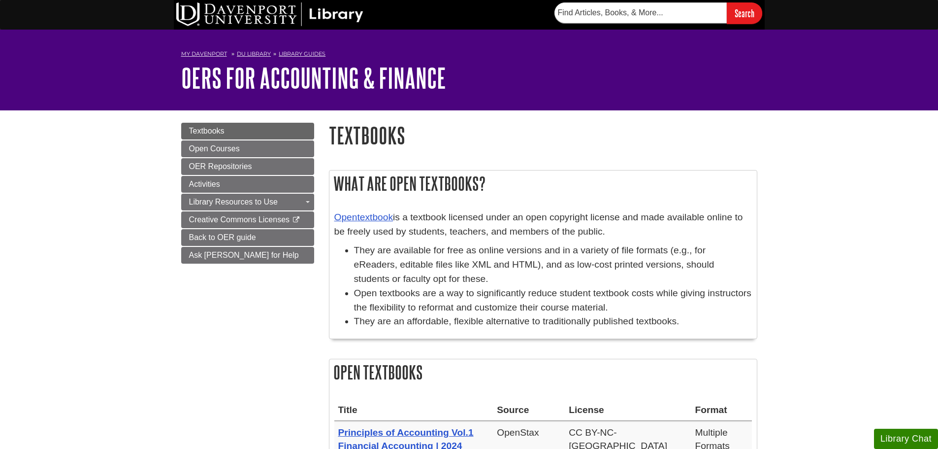
click at [556, 134] on h1 "Textbooks" at bounding box center [543, 135] width 428 height 25
drag, startPoint x: 192, startPoint y: 198, endPoint x: 166, endPoint y: 204, distance: 26.8
click at [192, 198] on span "Library Resources to Use" at bounding box center [233, 201] width 89 height 8
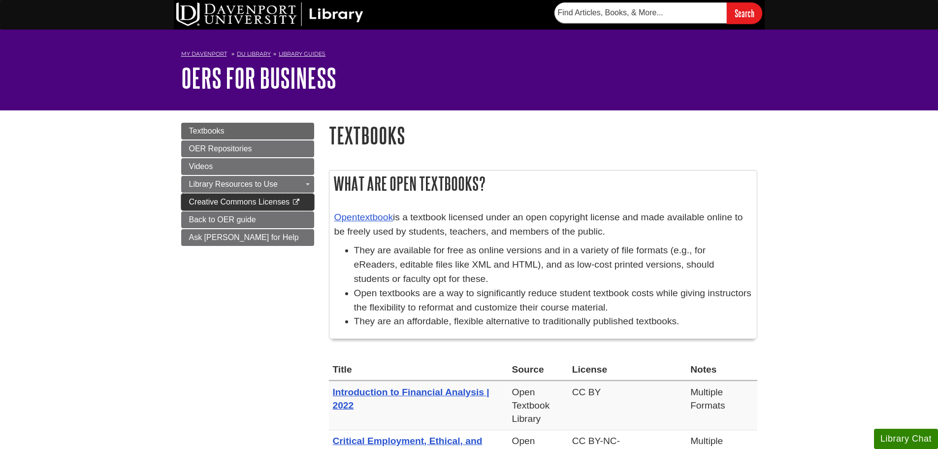
click at [266, 207] on link "Creative Commons Licenses This link opens in a new window" at bounding box center [247, 201] width 133 height 17
click at [192, 222] on link "Case Studies This link opens in a new window" at bounding box center [223, 223] width 82 height 11
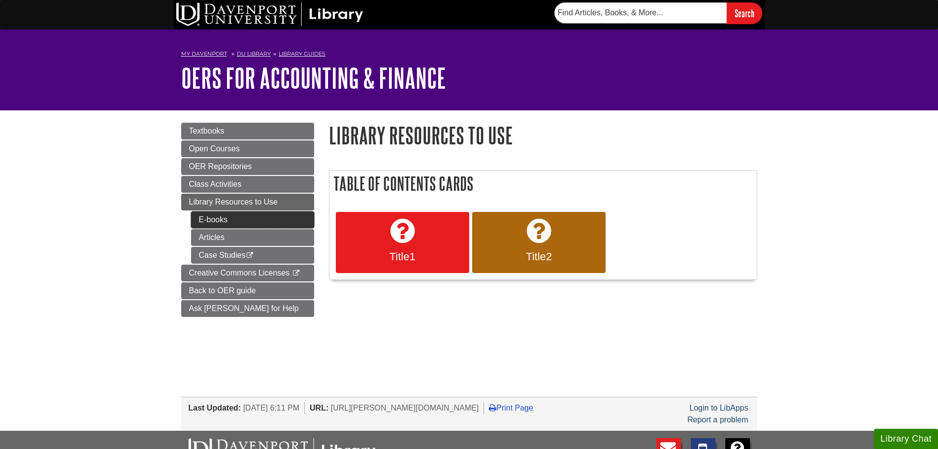
click at [200, 221] on link "E-books" at bounding box center [252, 219] width 123 height 17
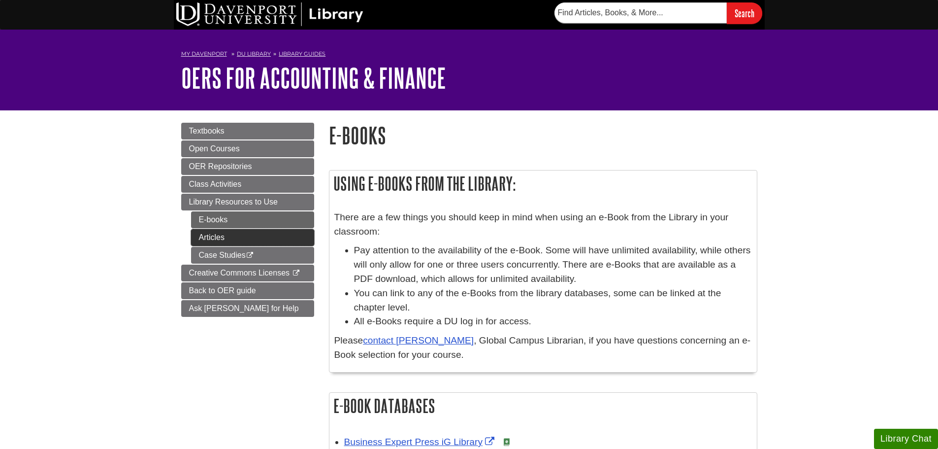
click at [279, 242] on link "Articles" at bounding box center [252, 237] width 123 height 17
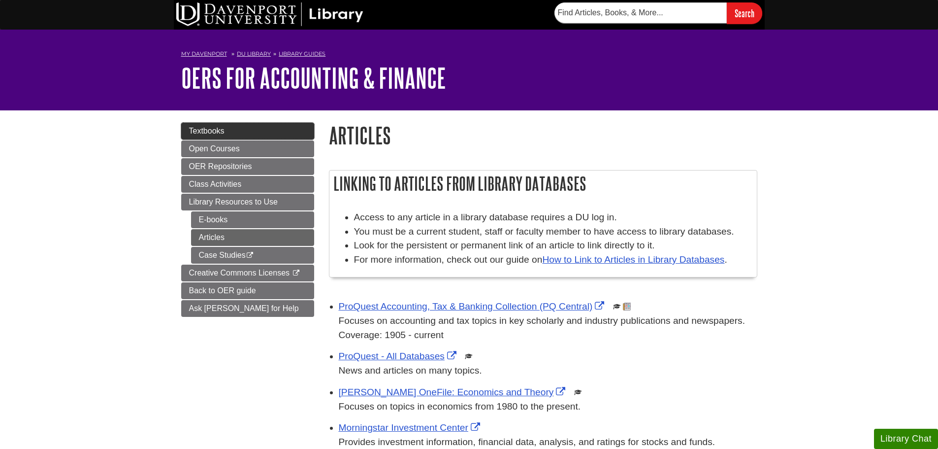
click at [188, 133] on link "Textbooks" at bounding box center [247, 131] width 133 height 17
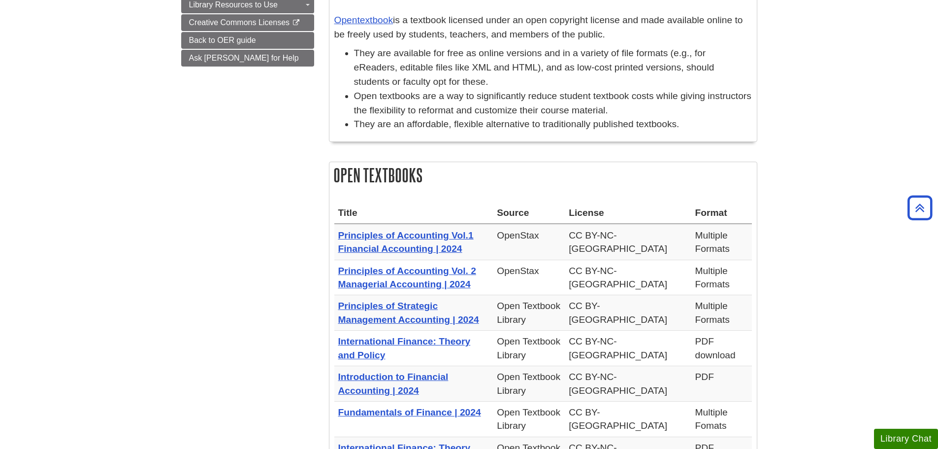
scroll to position [49, 0]
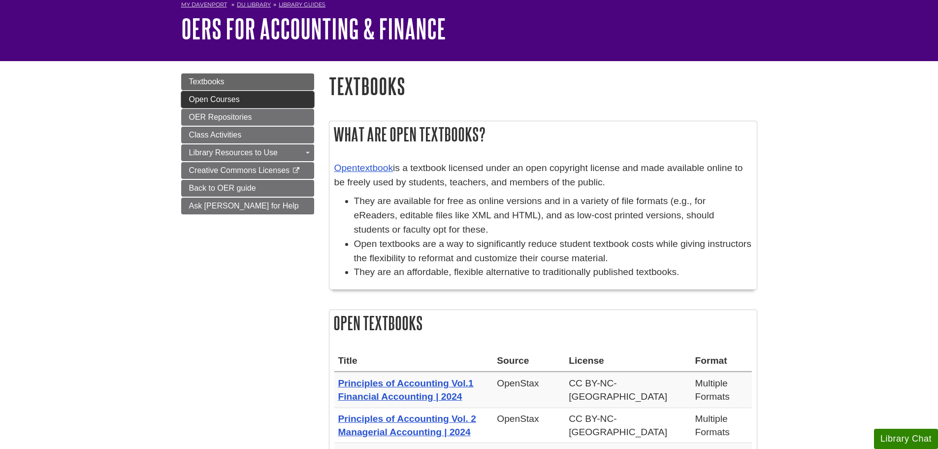
click at [233, 104] on link "Open Courses" at bounding box center [247, 99] width 133 height 17
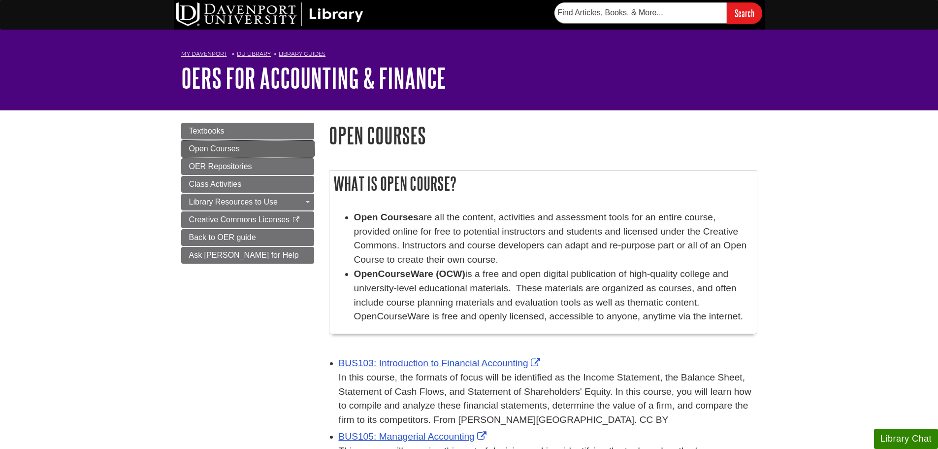
click at [237, 154] on link "Open Courses" at bounding box center [247, 148] width 133 height 17
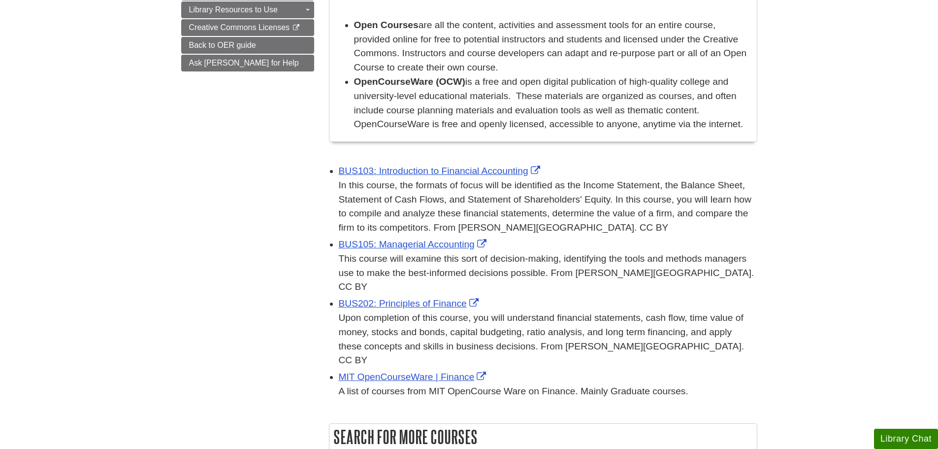
scroll to position [197, 0]
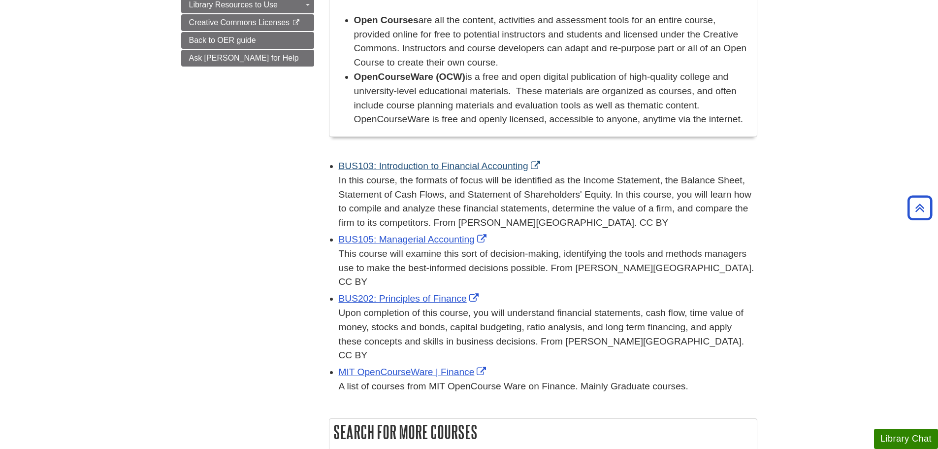
drag, startPoint x: 505, startPoint y: 171, endPoint x: 509, endPoint y: 167, distance: 5.6
click at [506, 170] on div "BUS103: Introduction to Financial Accounting In this course, the formats of foc…" at bounding box center [548, 194] width 418 height 71
click at [509, 167] on link "BUS103: Introduction to Financial Accounting" at bounding box center [441, 166] width 204 height 10
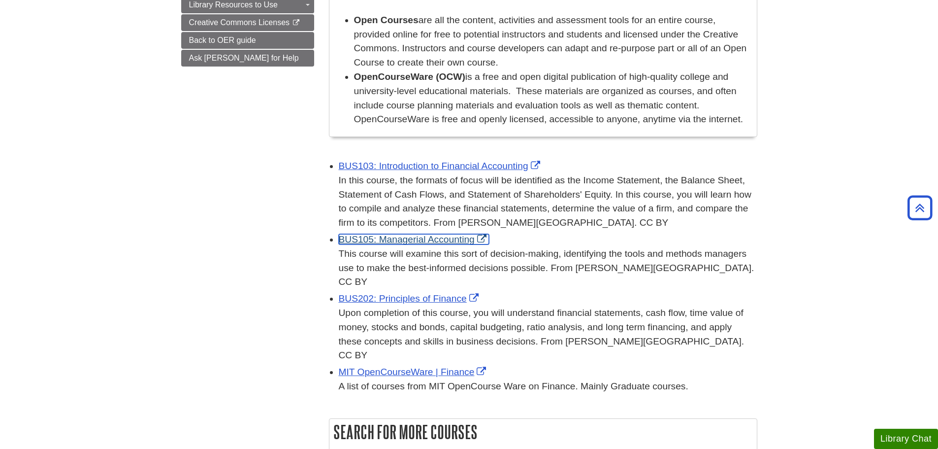
click at [380, 243] on link "BUS105: Managerial Accounting" at bounding box center [414, 239] width 150 height 10
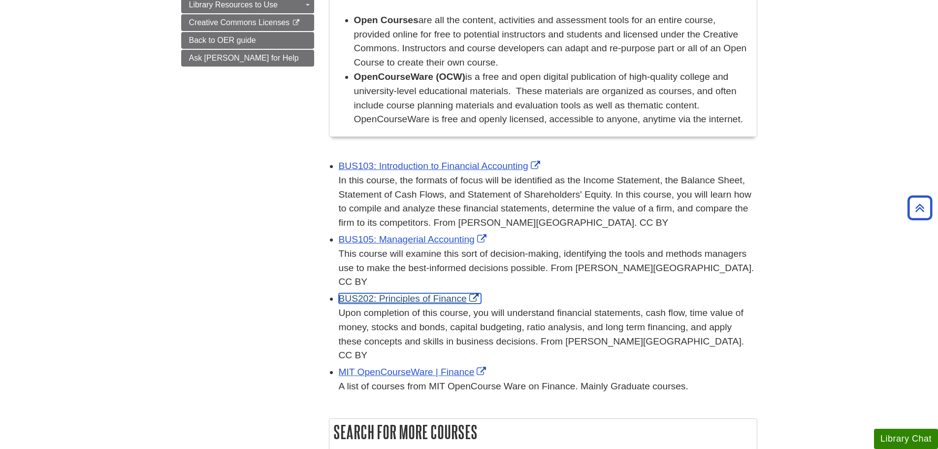
click at [411, 293] on link "BUS202: Principles of Finance" at bounding box center [410, 298] width 142 height 10
click at [431, 366] on link "MIT OpenCourseWare | Finance" at bounding box center [414, 371] width 150 height 10
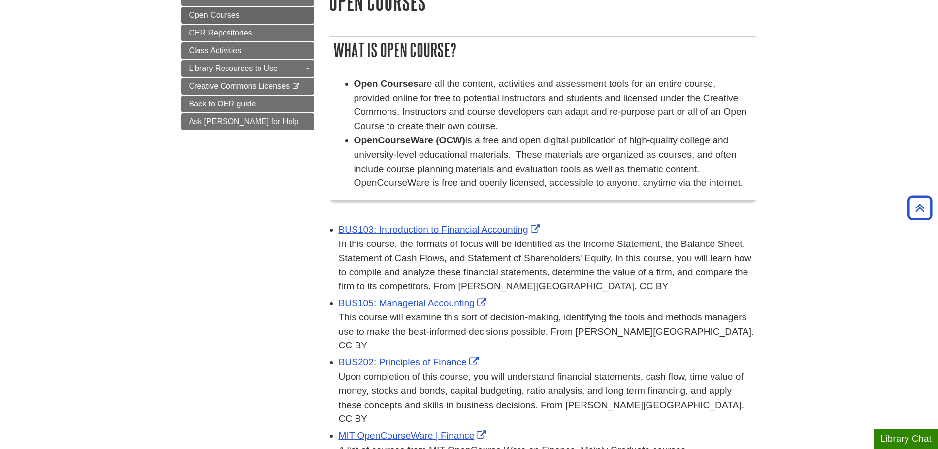
scroll to position [98, 0]
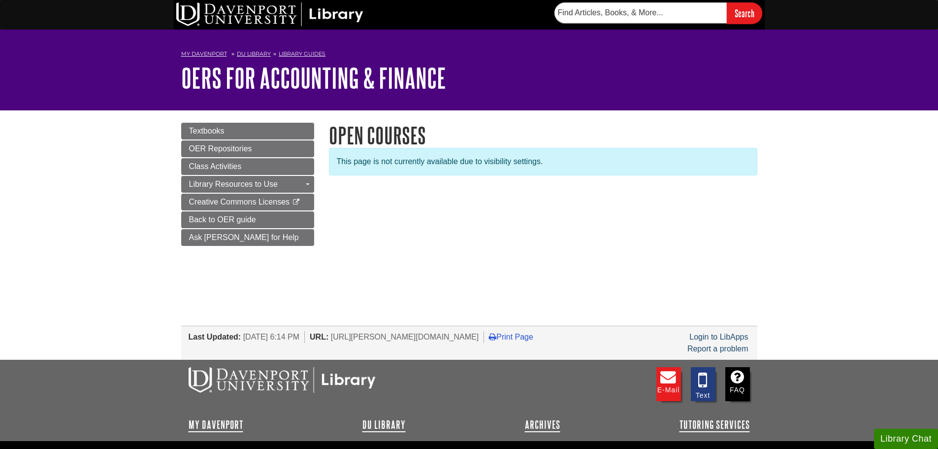
scroll to position [82, 0]
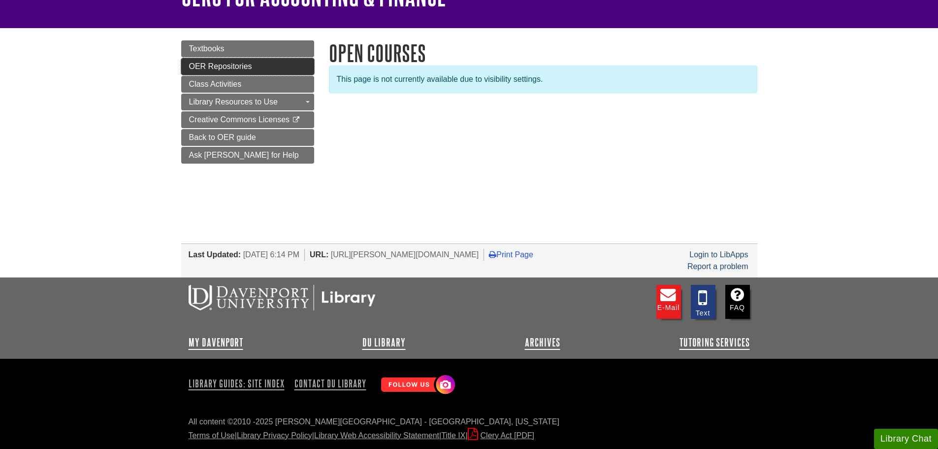
click at [189, 66] on span "OER Repositories" at bounding box center [220, 66] width 63 height 8
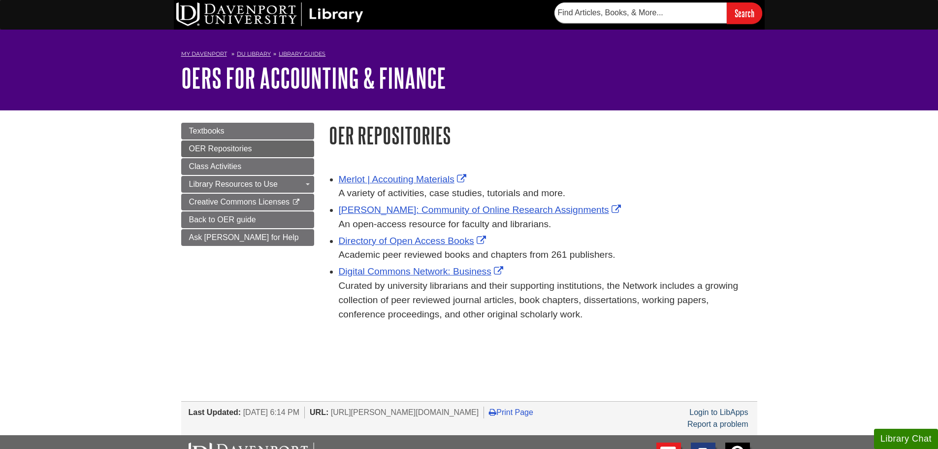
click at [337, 179] on ul "Merlot | Accouting Materials A variety of activities, case studies, tutorials a…" at bounding box center [543, 246] width 428 height 152
click at [340, 179] on link "Merlot | Accouting Materials" at bounding box center [404, 179] width 130 height 10
click at [254, 172] on link "Class Activities" at bounding box center [247, 166] width 133 height 17
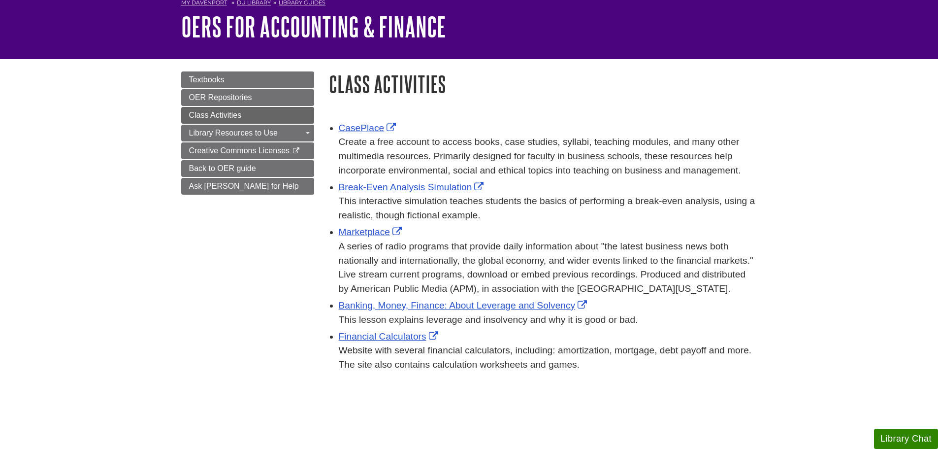
scroll to position [98, 0]
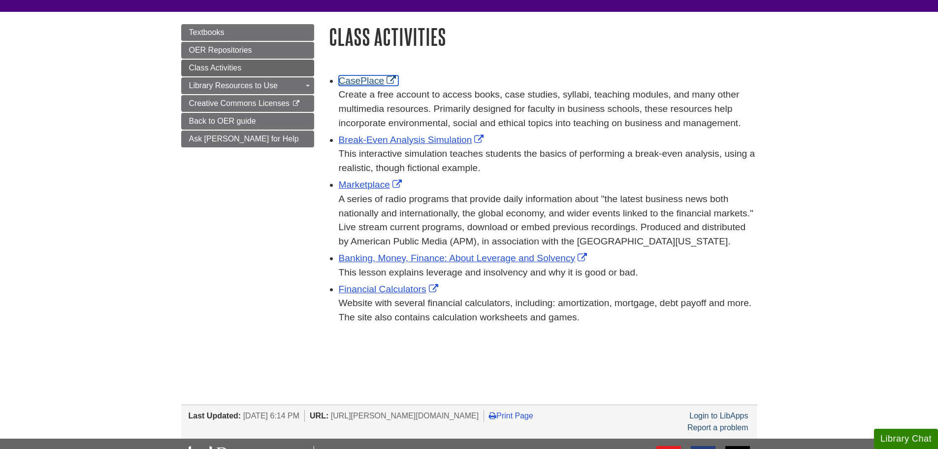
click at [346, 78] on link "CasePlace" at bounding box center [369, 80] width 60 height 10
click at [447, 140] on link "Break-Even Analysis Simulation" at bounding box center [413, 139] width 148 height 10
click at [378, 187] on link "Marketplace" at bounding box center [372, 184] width 66 height 10
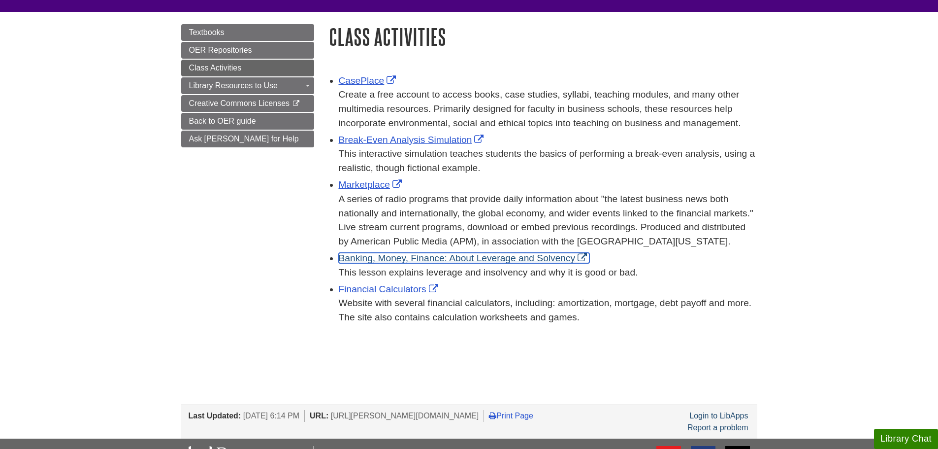
click at [358, 257] on link "Banking, Money, Finance: About Leverage and Solvency" at bounding box center [464, 258] width 251 height 10
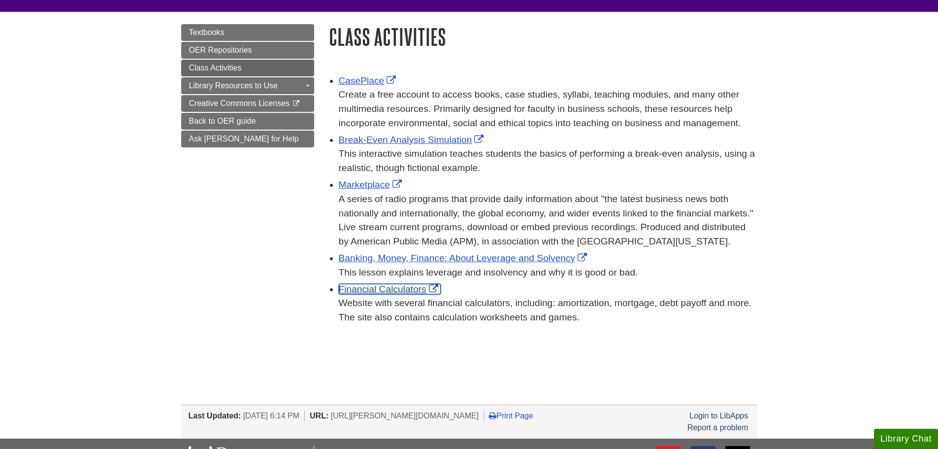
click at [407, 288] on link "Financial Calculators" at bounding box center [390, 289] width 102 height 10
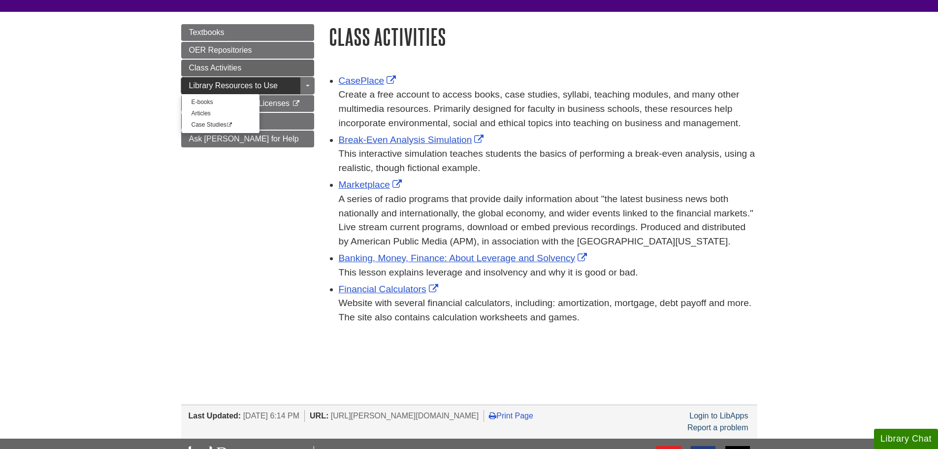
click at [275, 80] on link "Library Resources to Use" at bounding box center [247, 85] width 133 height 17
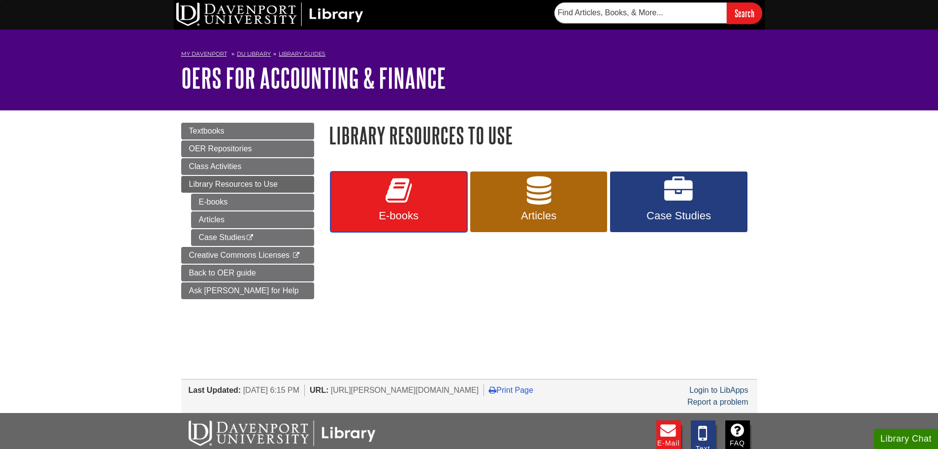
click at [437, 211] on span "E-books" at bounding box center [399, 215] width 122 height 13
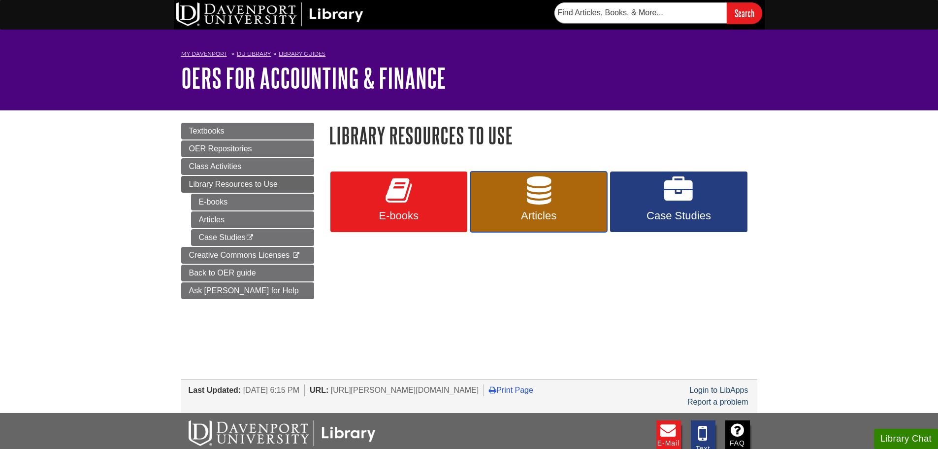
click at [512, 187] on link "Articles" at bounding box center [538, 201] width 137 height 61
click at [631, 195] on link "Case Studies" at bounding box center [678, 201] width 137 height 61
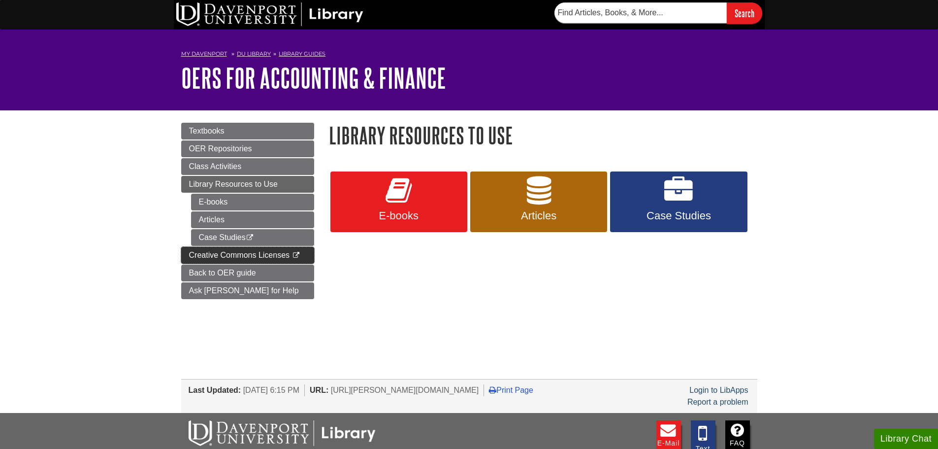
click at [183, 247] on link "Creative Commons Licenses This link opens in a new window" at bounding box center [247, 255] width 133 height 17
click at [247, 268] on span "Back to OER guide" at bounding box center [222, 272] width 67 height 8
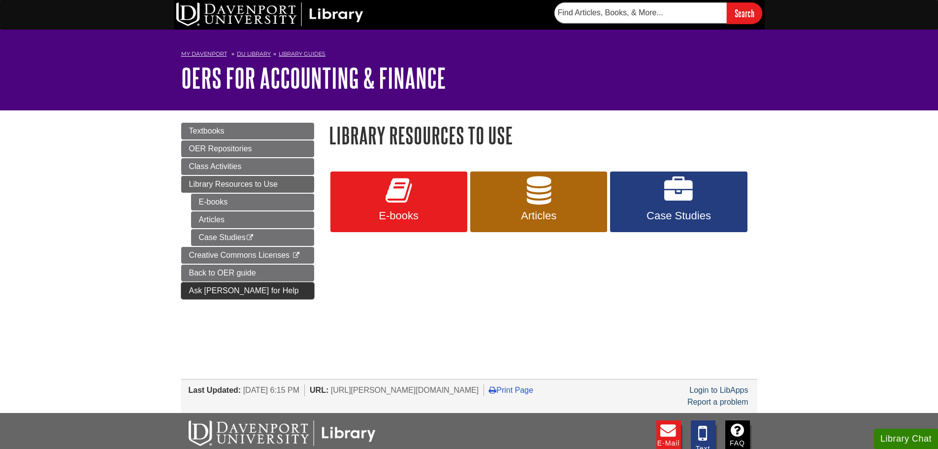
click at [203, 294] on link "Ask Emily for Help" at bounding box center [247, 290] width 133 height 17
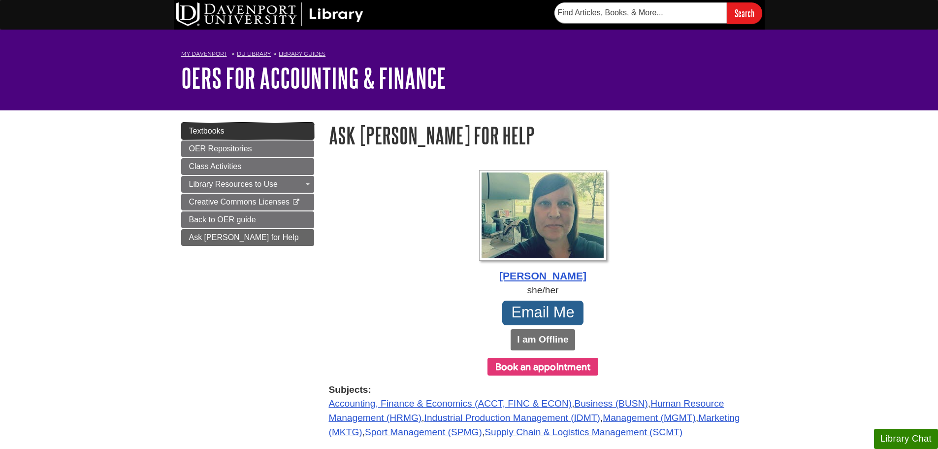
click at [291, 125] on link "Textbooks" at bounding box center [247, 131] width 133 height 17
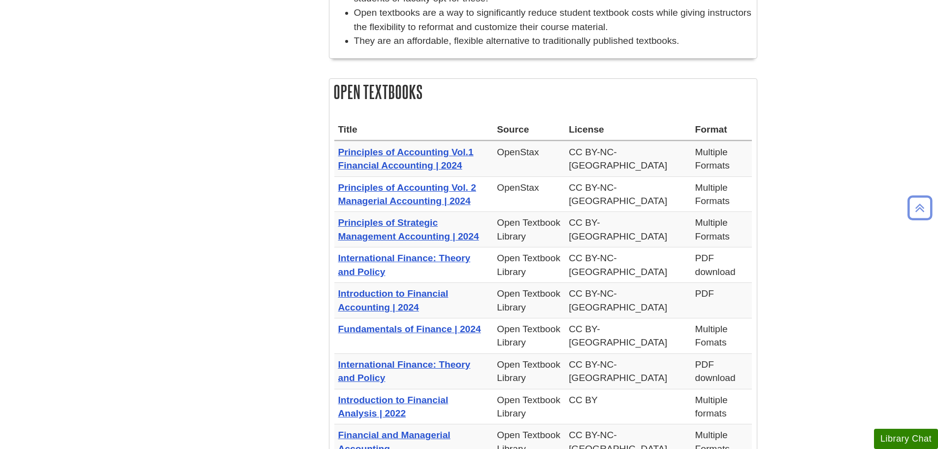
scroll to position [295, 0]
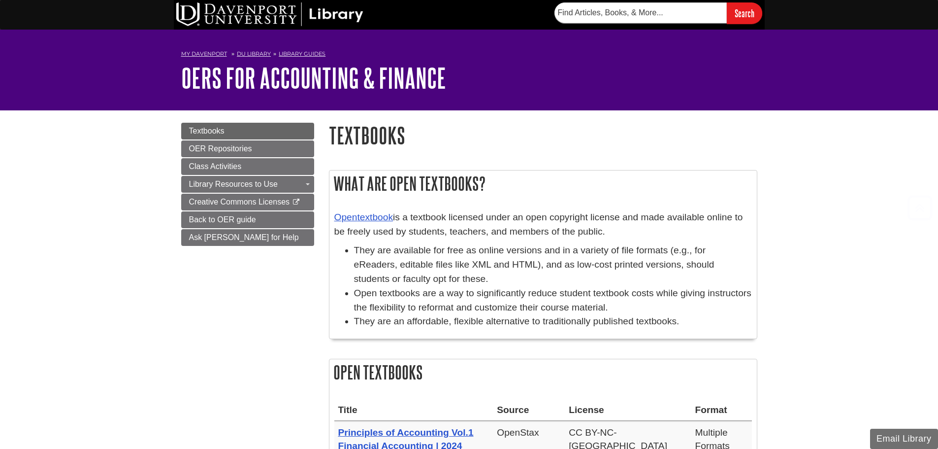
scroll to position [295, 0]
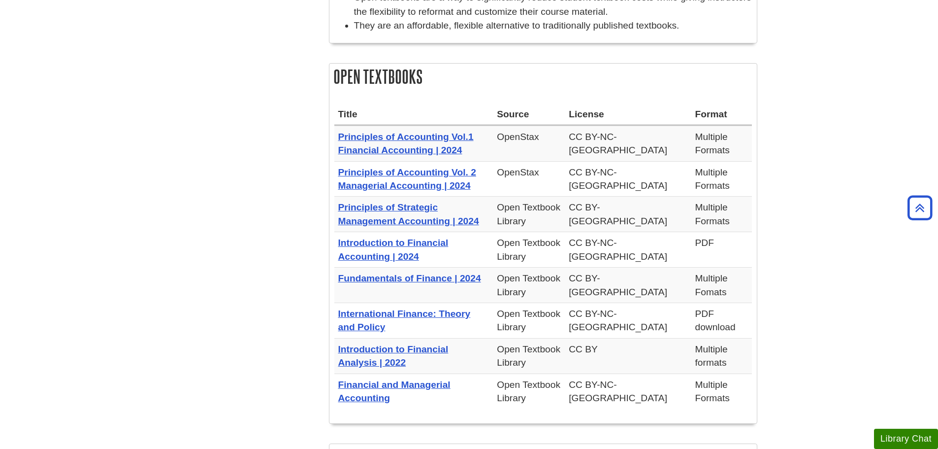
drag, startPoint x: 435, startPoint y: 386, endPoint x: 504, endPoint y: 280, distance: 126.5
click at [493, 280] on th "Fundamentals of Finance | 2024" at bounding box center [413, 284] width 159 height 35
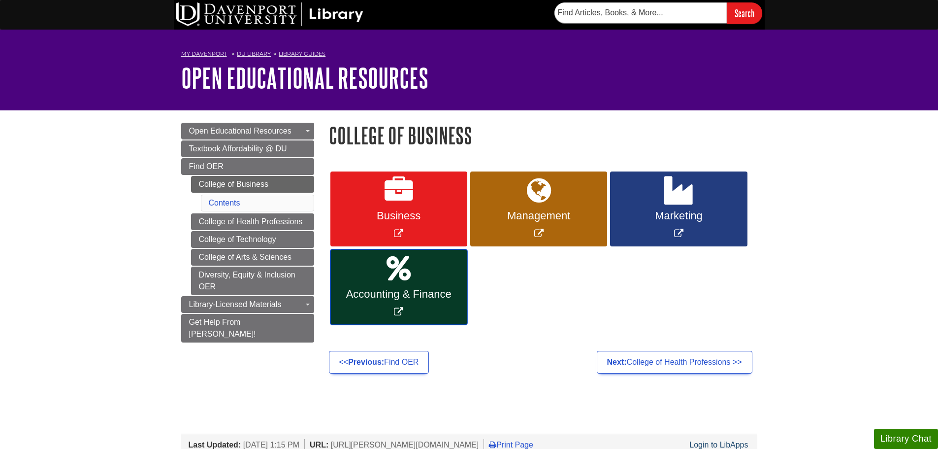
click at [346, 305] on link "Accounting & Finance" at bounding box center [398, 286] width 137 height 75
